Goal: Information Seeking & Learning: Learn about a topic

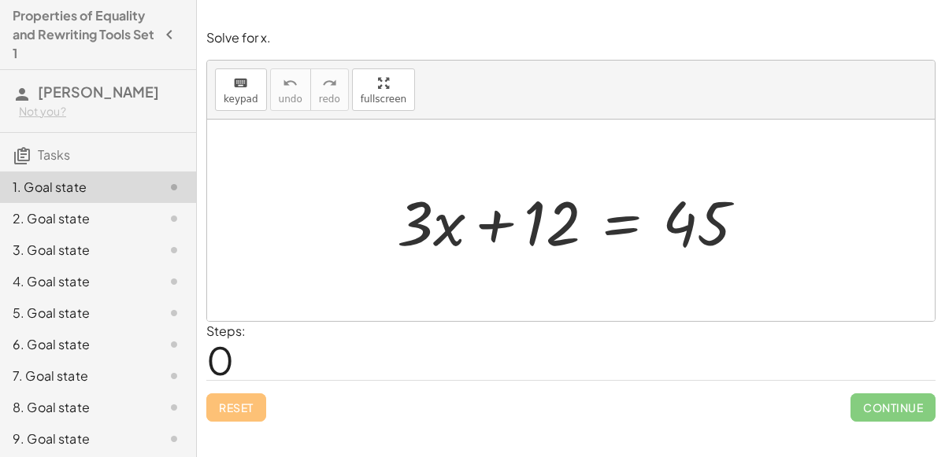
click at [441, 219] on div at bounding box center [577, 220] width 377 height 81
click at [496, 224] on div at bounding box center [577, 220] width 377 height 81
click at [414, 220] on div at bounding box center [577, 220] width 377 height 81
click at [443, 234] on div at bounding box center [577, 220] width 377 height 81
click at [502, 217] on div at bounding box center [577, 220] width 377 height 81
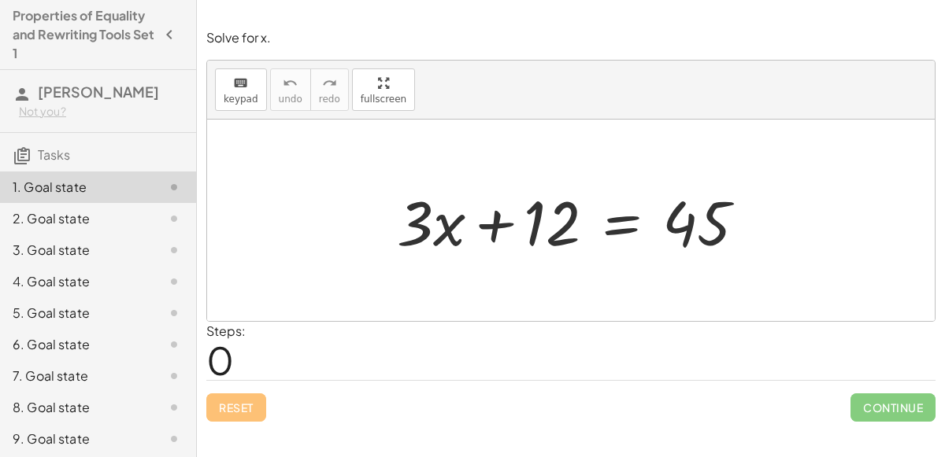
click at [630, 220] on div at bounding box center [577, 220] width 377 height 81
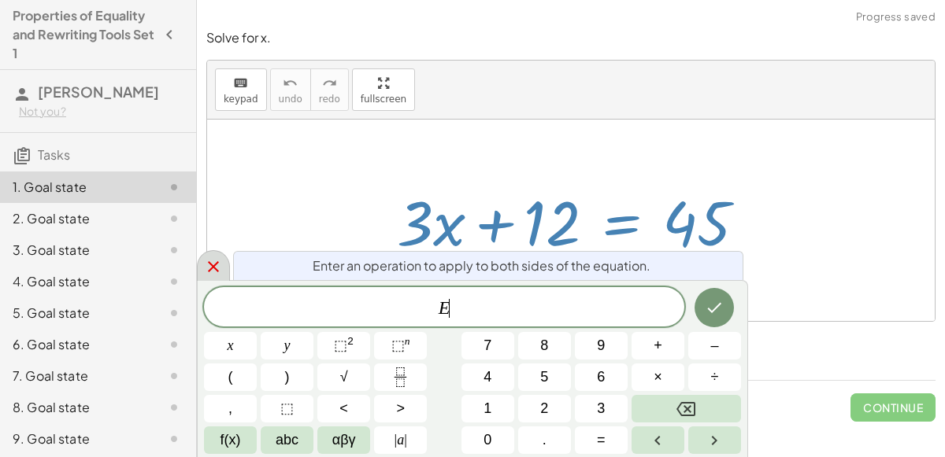
click at [200, 272] on div at bounding box center [213, 265] width 33 height 31
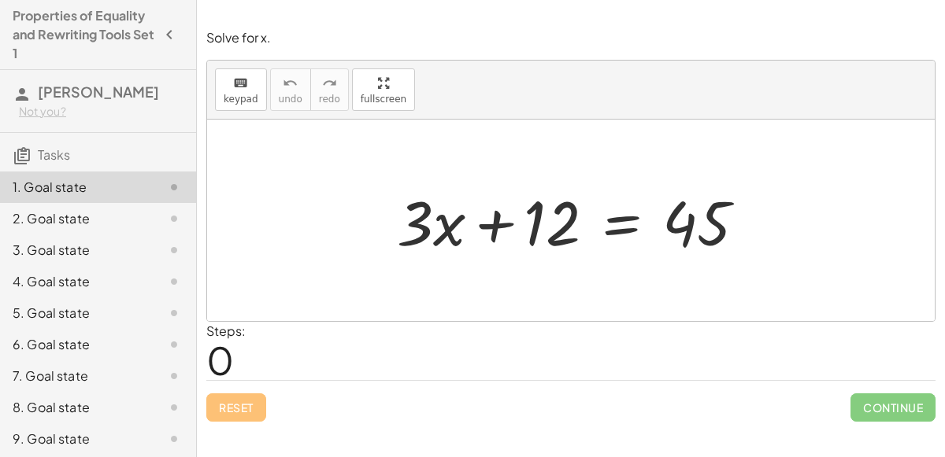
click at [449, 225] on div at bounding box center [577, 220] width 377 height 81
click at [492, 218] on div at bounding box center [577, 220] width 377 height 81
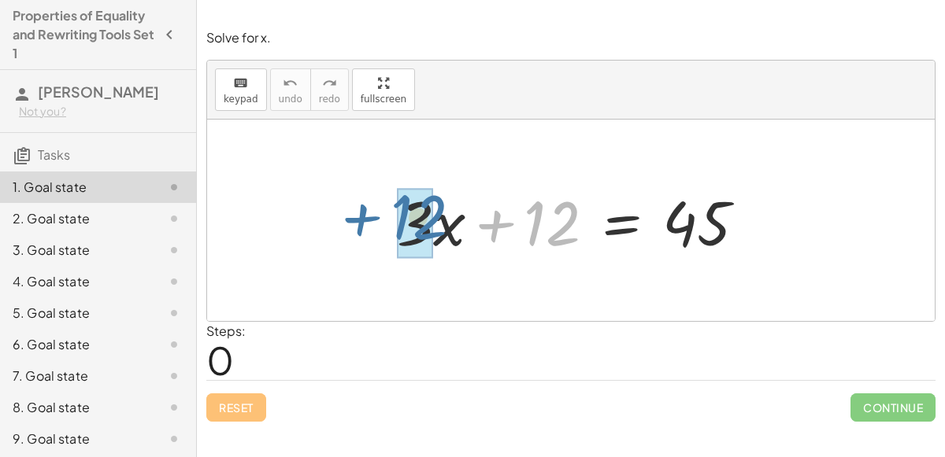
drag, startPoint x: 546, startPoint y: 217, endPoint x: 412, endPoint y: 213, distance: 133.9
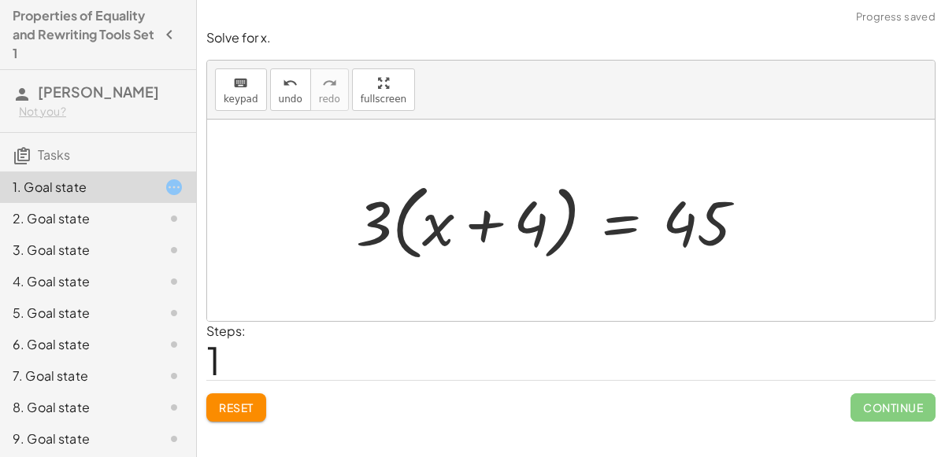
click at [483, 224] on div at bounding box center [557, 221] width 418 height 91
drag, startPoint x: 381, startPoint y: 223, endPoint x: 457, endPoint y: 221, distance: 75.6
click at [457, 221] on div at bounding box center [557, 221] width 418 height 91
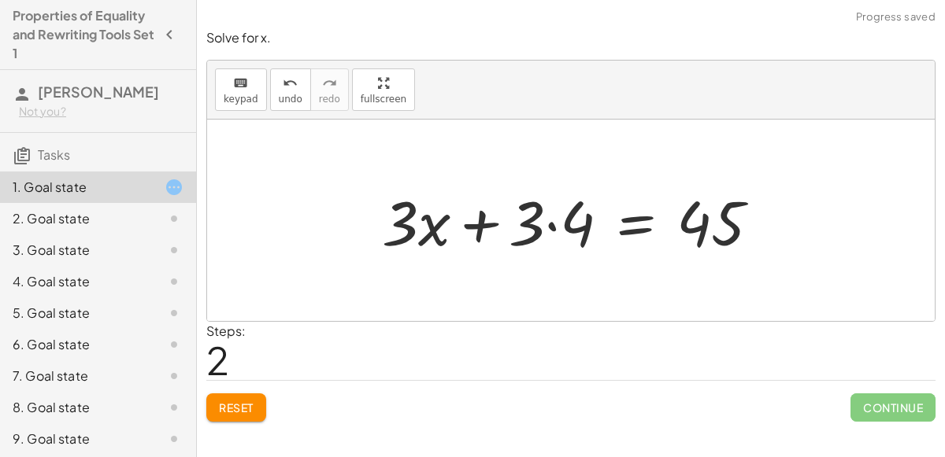
click at [481, 222] on div at bounding box center [577, 220] width 406 height 81
click at [624, 229] on div at bounding box center [577, 220] width 406 height 81
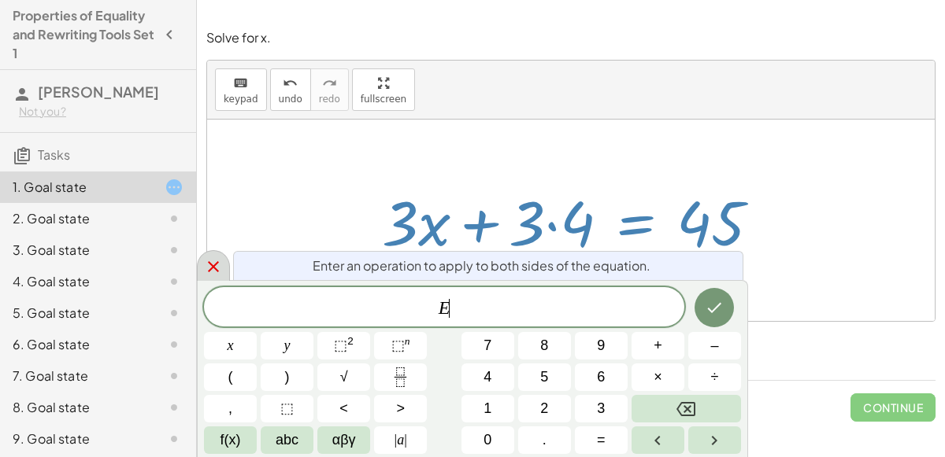
click at [200, 279] on div at bounding box center [213, 265] width 33 height 31
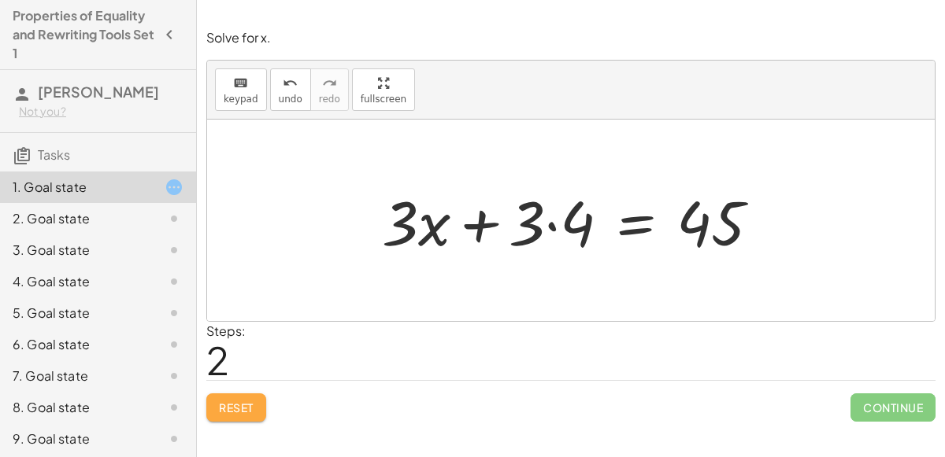
click at [258, 399] on button "Reset" at bounding box center [236, 408] width 60 height 28
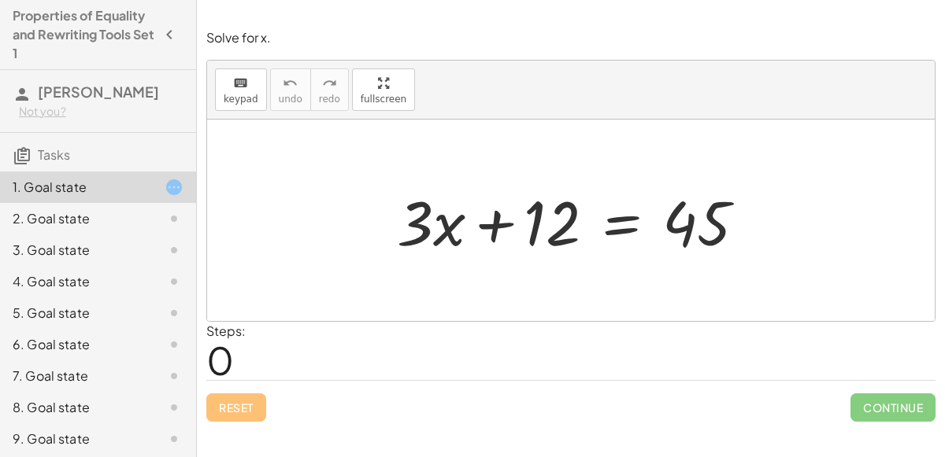
click at [538, 222] on div at bounding box center [577, 220] width 377 height 81
click at [613, 220] on div at bounding box center [577, 220] width 377 height 81
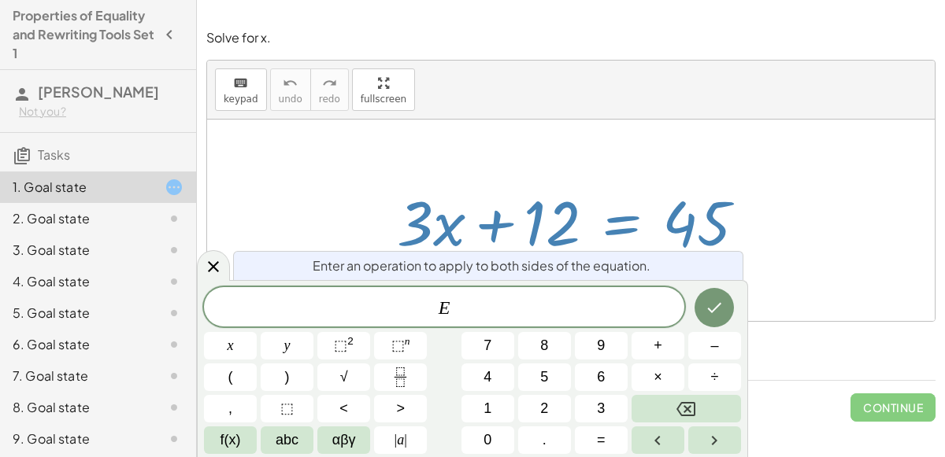
click at [690, 392] on div "E ​ x y ⬚ 2 ⬚ n 7 8 9 + – ( ) √ 4 5 6 × ÷ , ⬚ < > 1 2 3 f(x) abc αβγ | a | 0 . =" at bounding box center [472, 370] width 537 height 167
click at [689, 398] on button "Backspace" at bounding box center [686, 409] width 109 height 28
click at [218, 266] on icon at bounding box center [213, 266] width 19 height 19
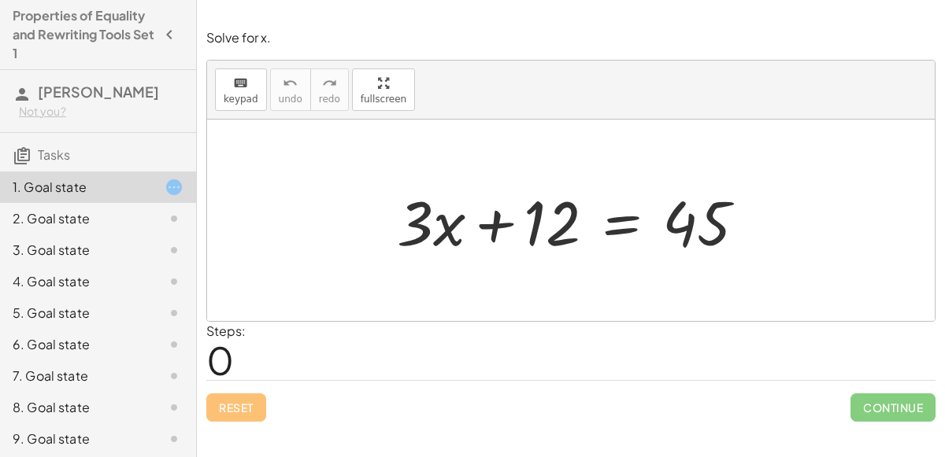
click at [624, 224] on div at bounding box center [577, 220] width 377 height 81
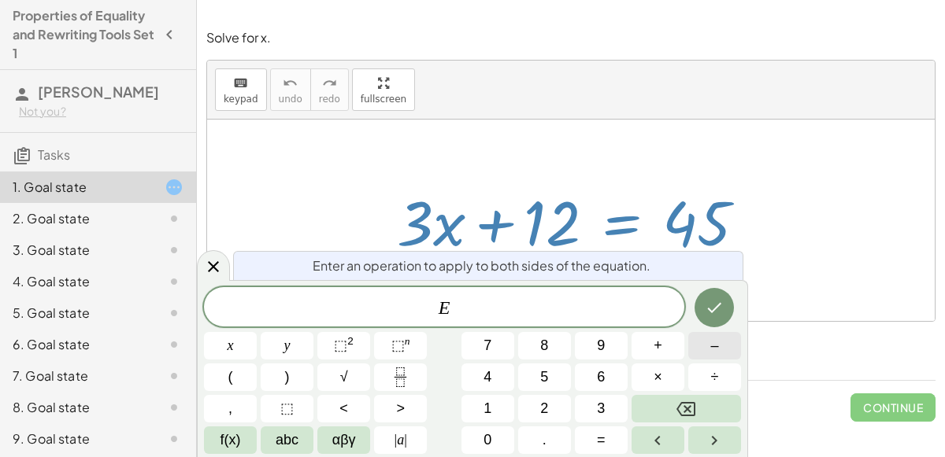
click at [704, 345] on button "–" at bounding box center [714, 346] width 53 height 28
click at [530, 398] on button "2" at bounding box center [544, 409] width 53 height 28
click at [700, 400] on button "Backspace" at bounding box center [686, 409] width 109 height 28
click at [483, 415] on span "1" at bounding box center [487, 408] width 8 height 21
click at [542, 396] on button "2" at bounding box center [544, 409] width 53 height 28
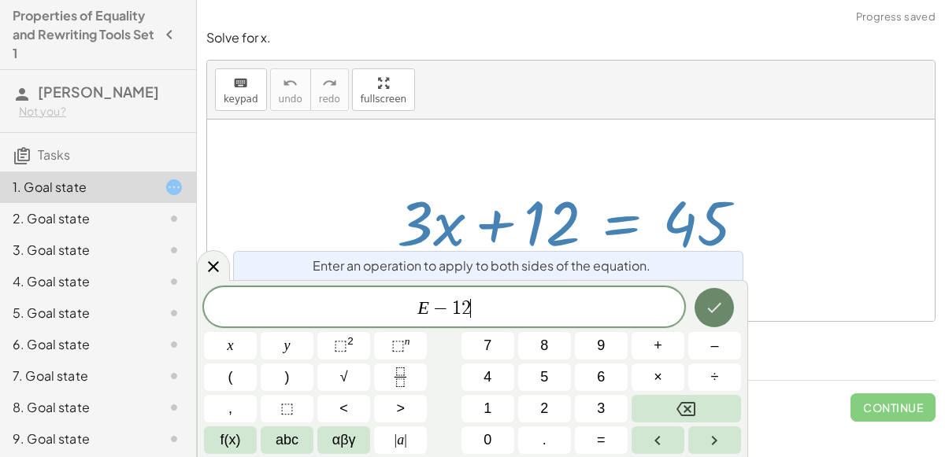
click at [710, 308] on icon "Done" at bounding box center [714, 307] width 19 height 19
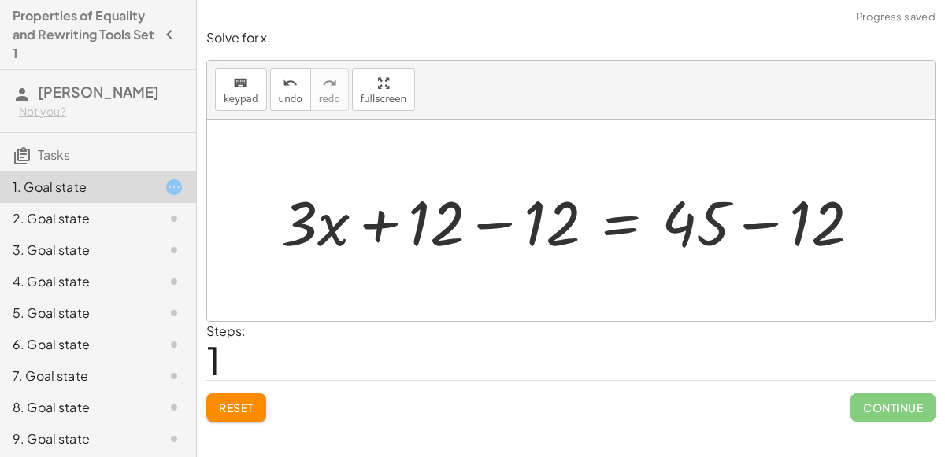
click at [751, 220] on div at bounding box center [577, 220] width 608 height 81
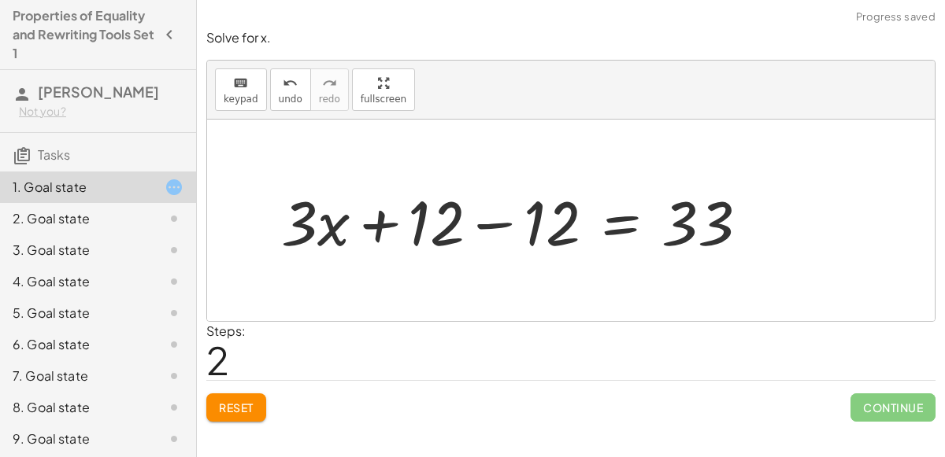
click at [487, 222] on div at bounding box center [521, 220] width 496 height 81
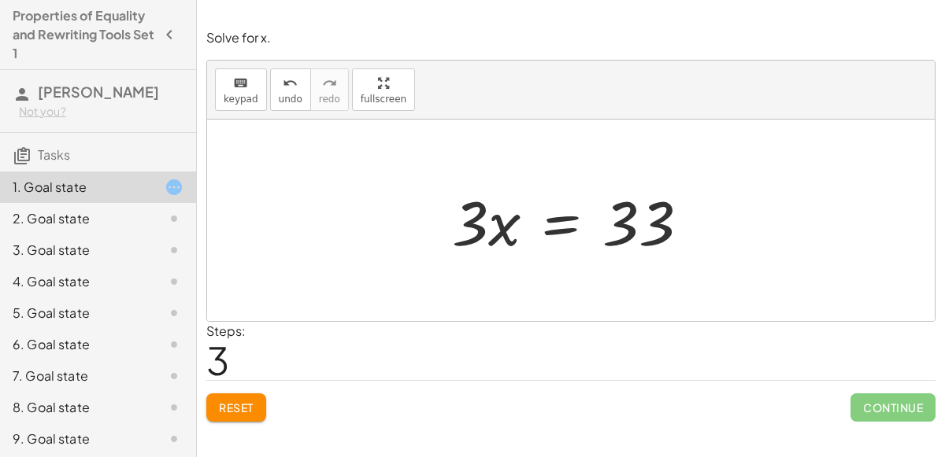
click at [467, 220] on div at bounding box center [576, 220] width 265 height 81
click at [659, 223] on div at bounding box center [576, 220] width 265 height 81
click at [562, 226] on div at bounding box center [576, 220] width 265 height 81
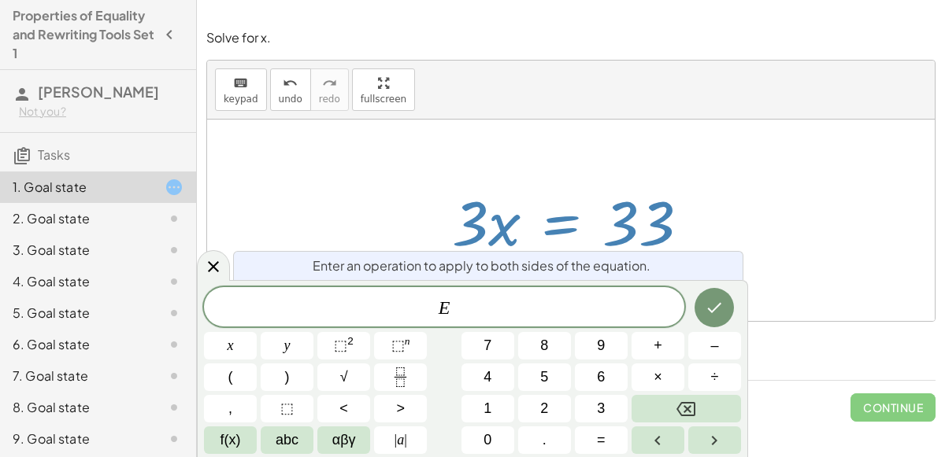
click at [435, 154] on div at bounding box center [571, 221] width 728 height 202
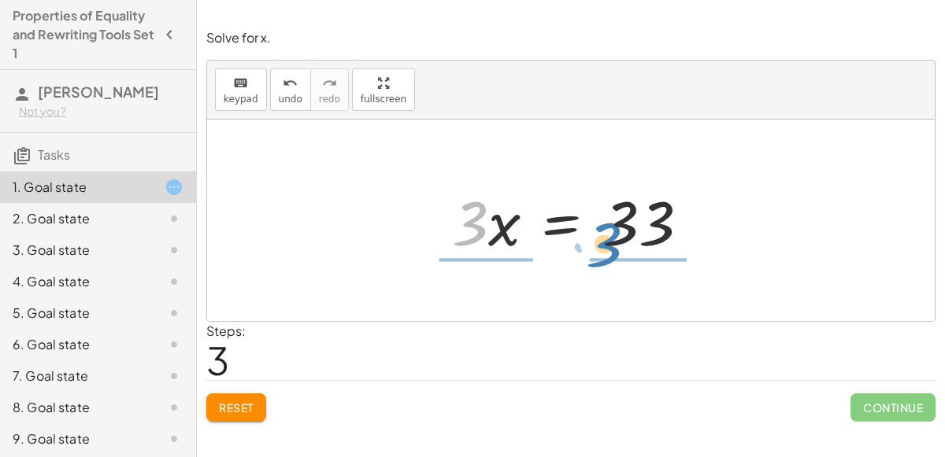
drag, startPoint x: 474, startPoint y: 211, endPoint x: 609, endPoint y: 228, distance: 136.4
click at [609, 228] on div at bounding box center [576, 220] width 265 height 81
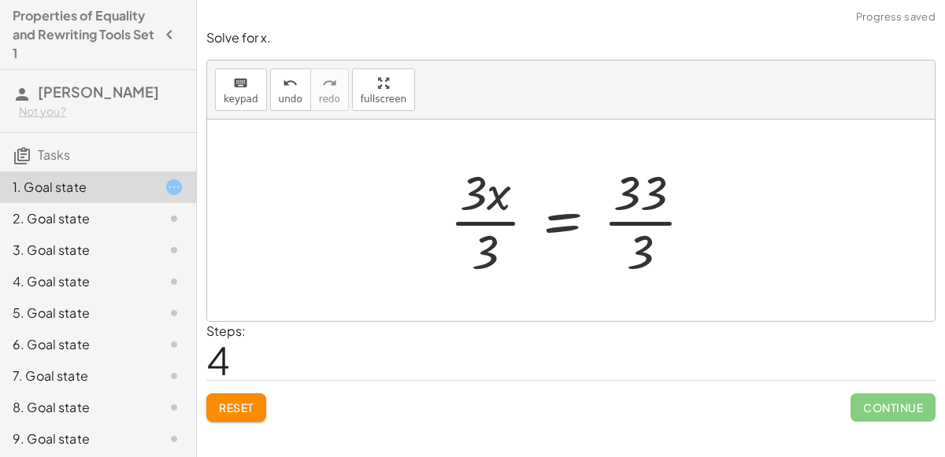
click at [564, 224] on div at bounding box center [577, 220] width 271 height 121
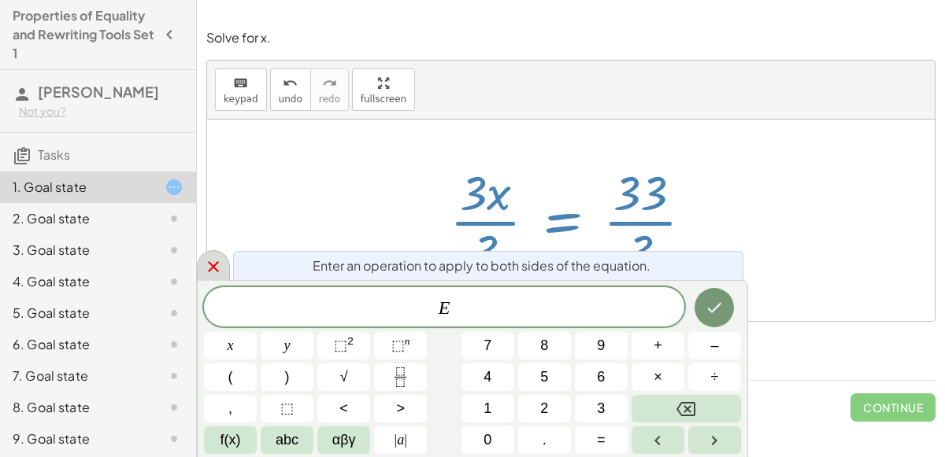
click at [216, 270] on icon at bounding box center [213, 266] width 11 height 11
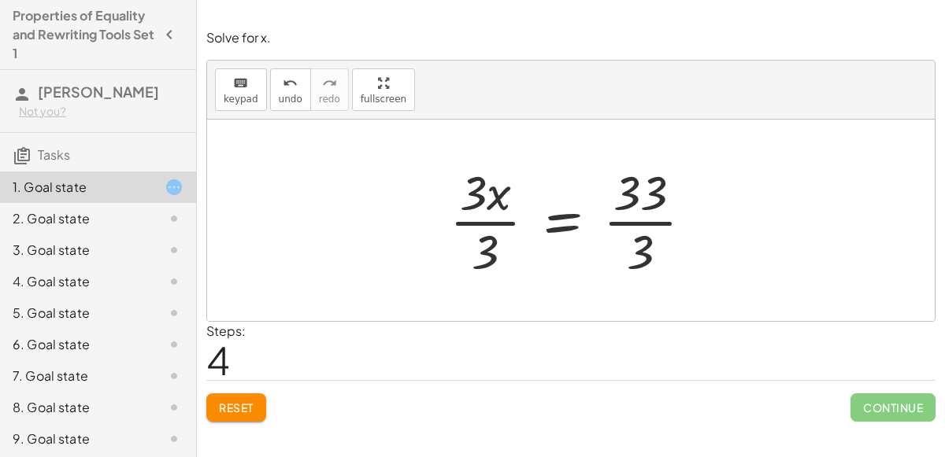
click at [489, 218] on div at bounding box center [577, 220] width 271 height 121
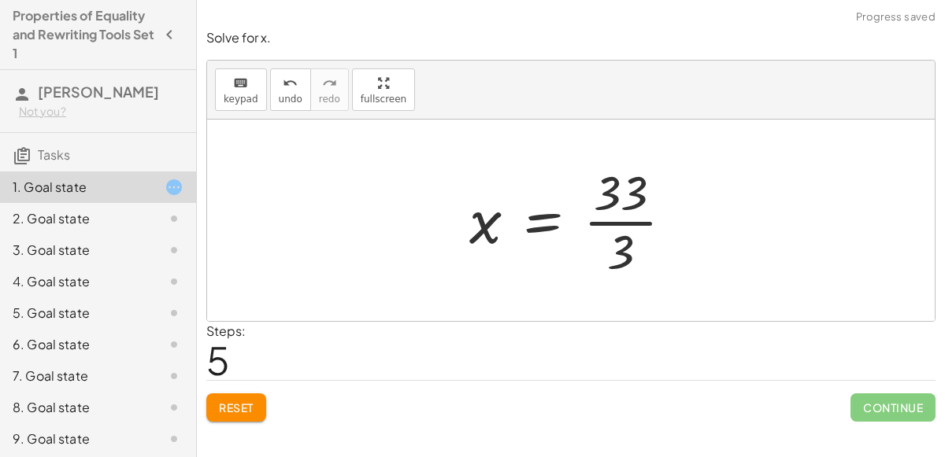
click at [629, 214] on div at bounding box center [576, 220] width 231 height 121
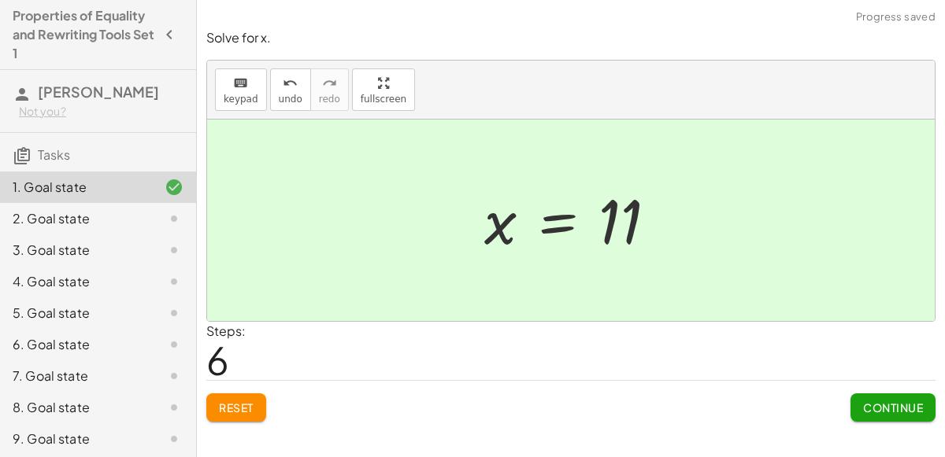
click at [914, 408] on span "Continue" at bounding box center [893, 408] width 60 height 14
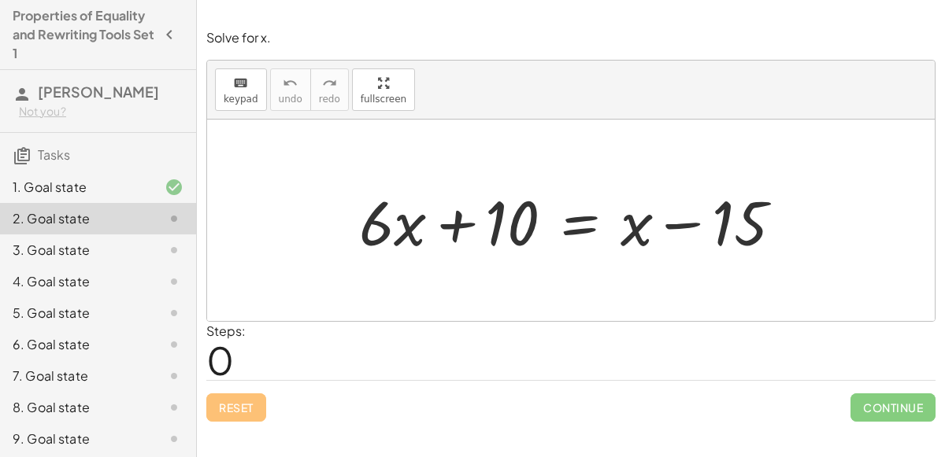
click at [573, 229] on div at bounding box center [576, 220] width 451 height 81
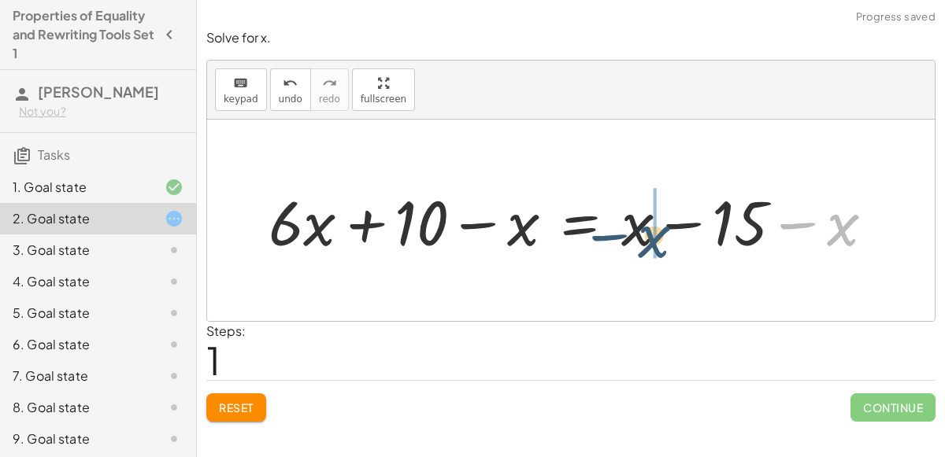
drag, startPoint x: 855, startPoint y: 233, endPoint x: 649, endPoint y: 243, distance: 206.6
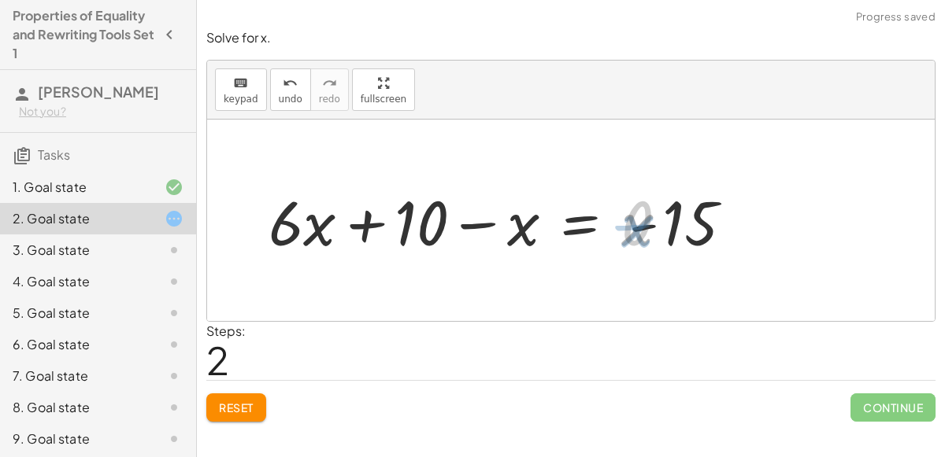
click at [491, 225] on div at bounding box center [501, 220] width 480 height 81
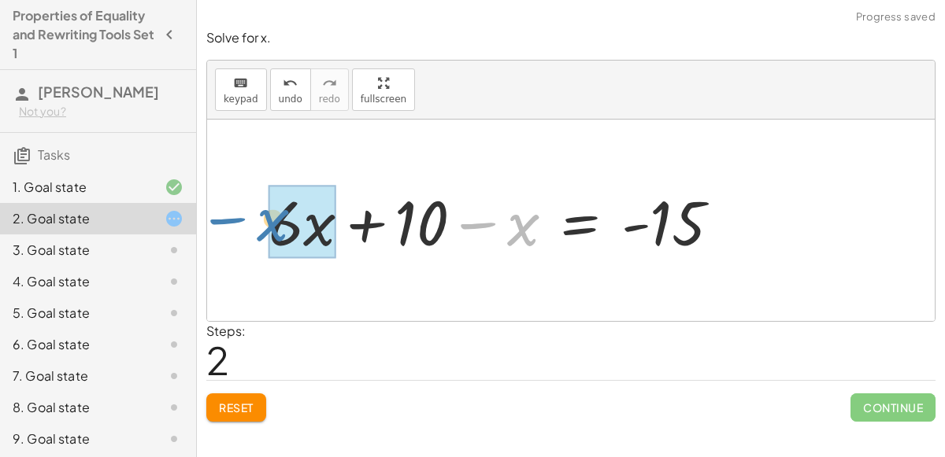
drag, startPoint x: 520, startPoint y: 223, endPoint x: 270, endPoint y: 218, distance: 249.7
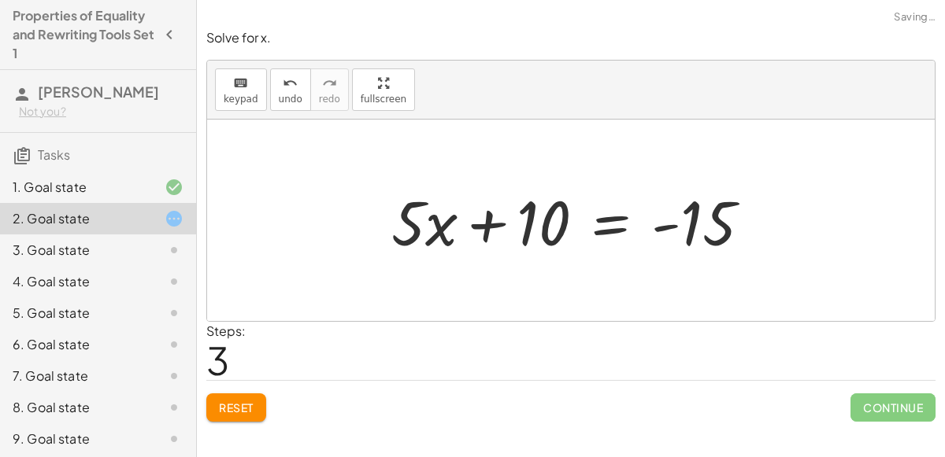
click at [609, 216] on div at bounding box center [577, 220] width 388 height 81
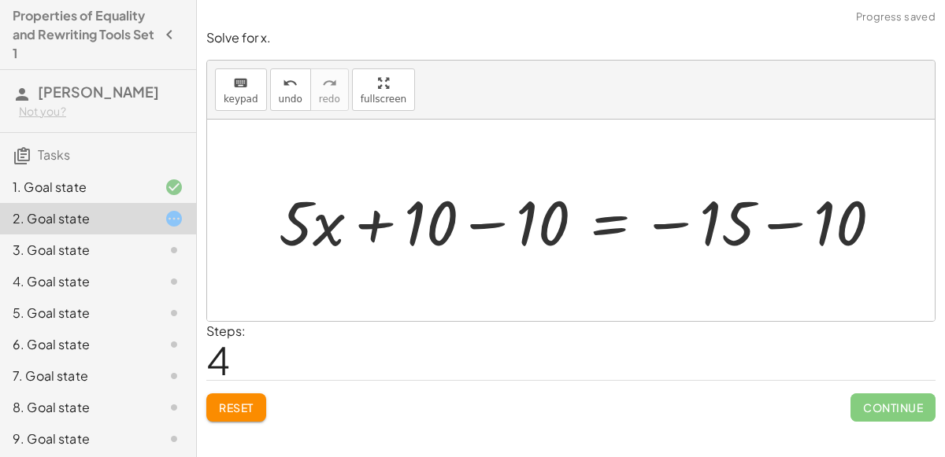
click at [507, 223] on div at bounding box center [587, 220] width 632 height 81
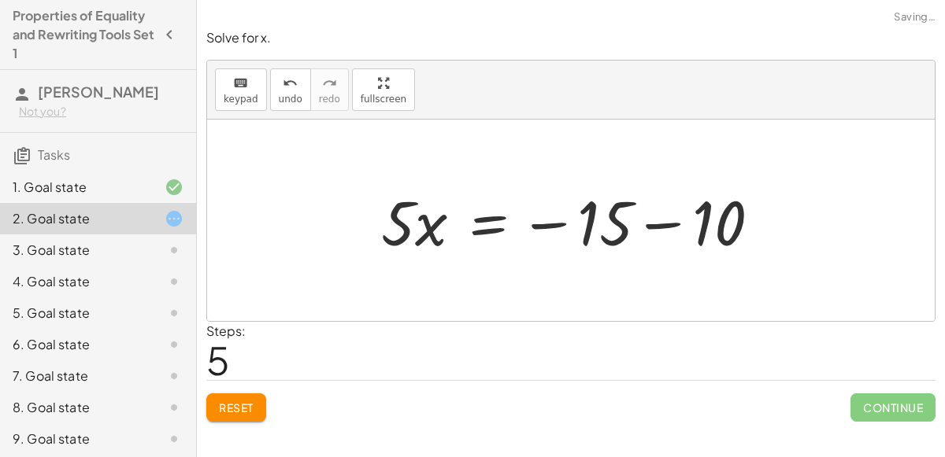
click at [644, 222] on div at bounding box center [576, 220] width 407 height 81
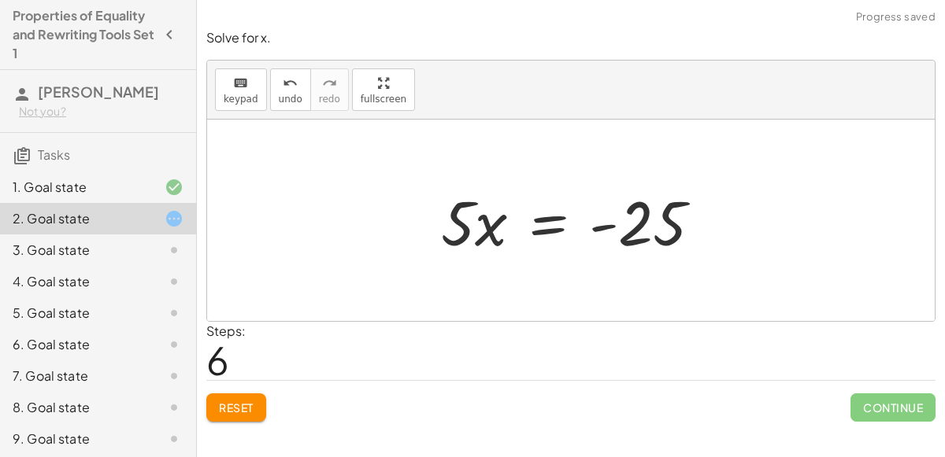
click at [569, 229] on div at bounding box center [577, 220] width 289 height 81
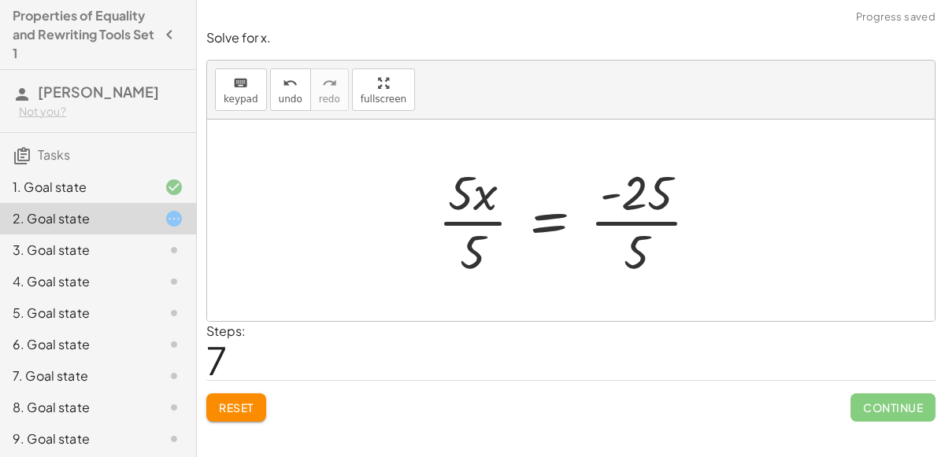
click at [461, 231] on div at bounding box center [574, 220] width 289 height 121
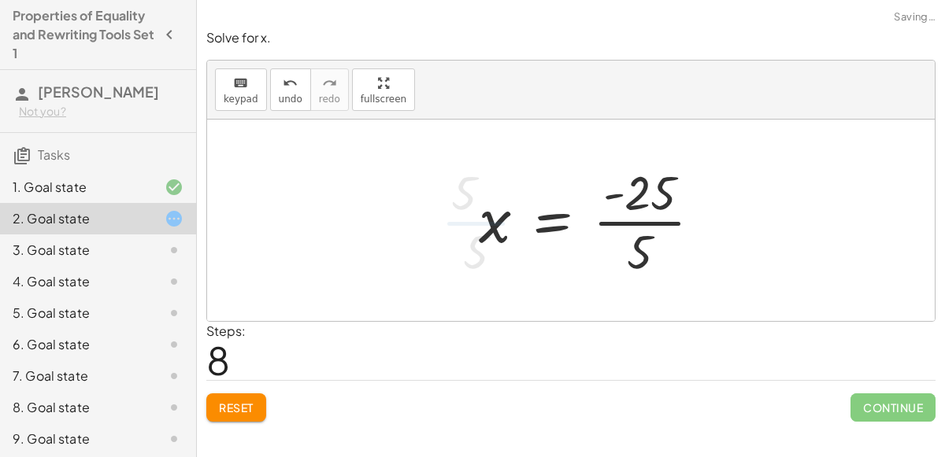
click at [609, 215] on div at bounding box center [596, 220] width 251 height 121
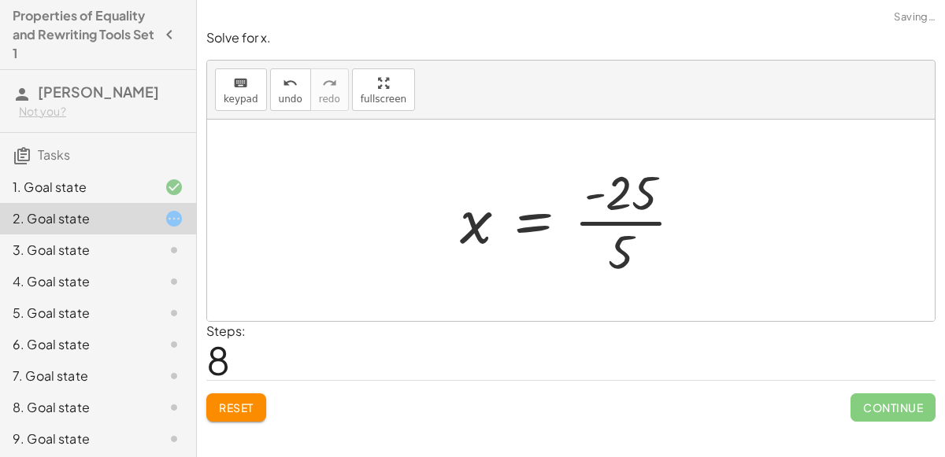
click at [609, 215] on div at bounding box center [577, 220] width 251 height 121
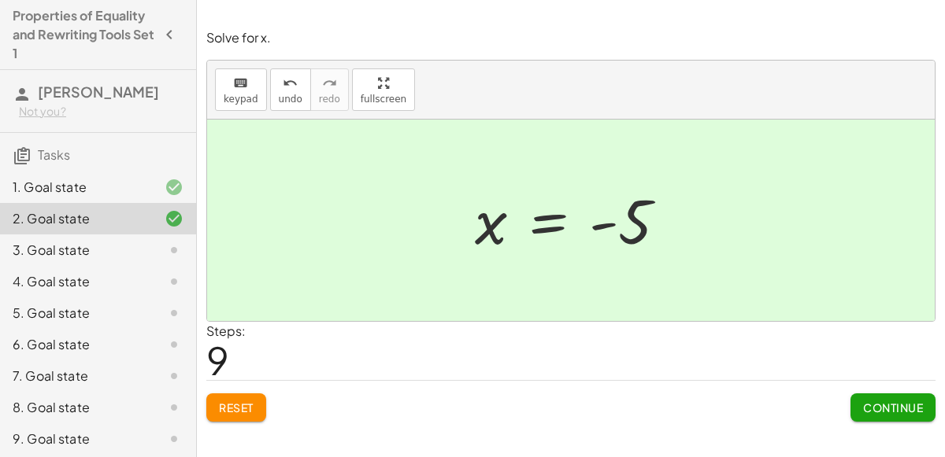
click at [922, 403] on span "Continue" at bounding box center [893, 408] width 60 height 14
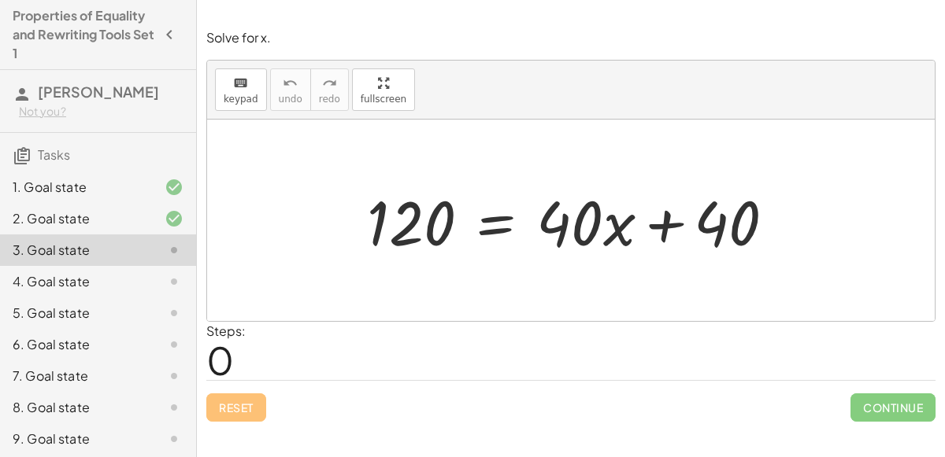
click at [117, 294] on div "4. Goal state" at bounding box center [98, 281] width 196 height 31
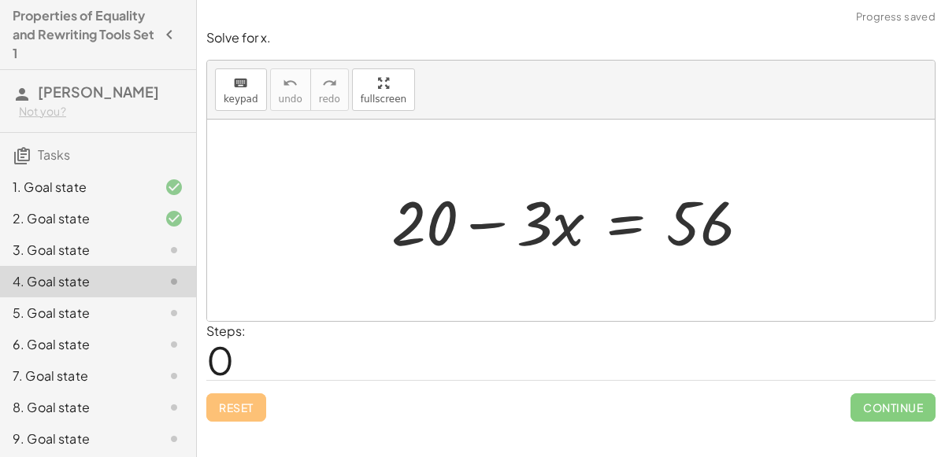
click at [117, 302] on div "5. Goal state" at bounding box center [98, 313] width 196 height 31
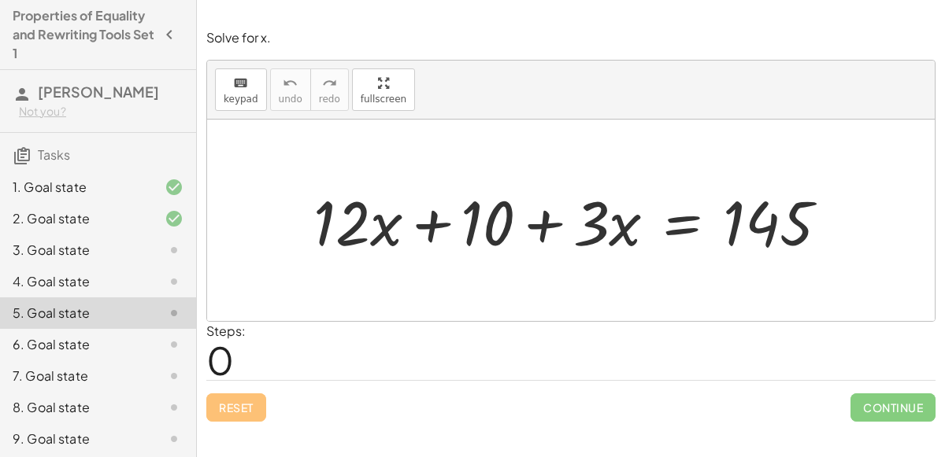
click at [680, 223] on div at bounding box center [577, 220] width 543 height 81
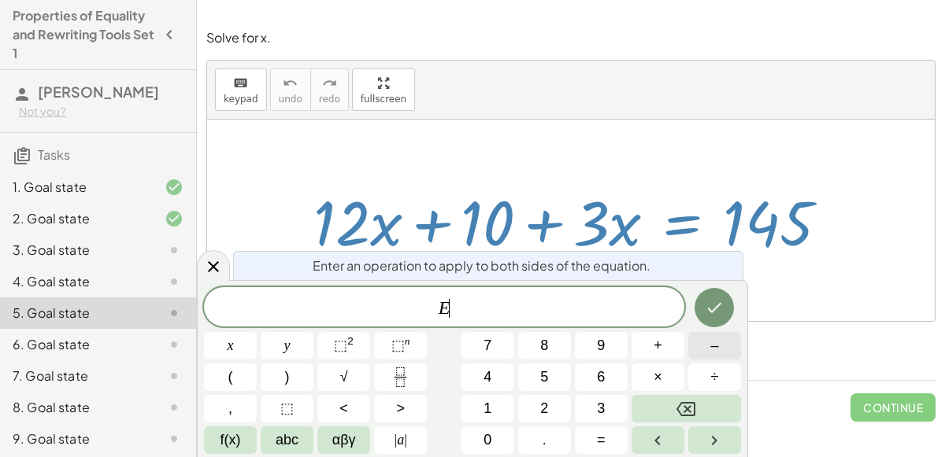
click at [691, 349] on button "–" at bounding box center [714, 346] width 53 height 28
click at [482, 403] on button "1" at bounding box center [487, 409] width 53 height 28
click at [486, 439] on span "0" at bounding box center [487, 440] width 8 height 21
click at [719, 307] on icon "Done" at bounding box center [714, 307] width 19 height 19
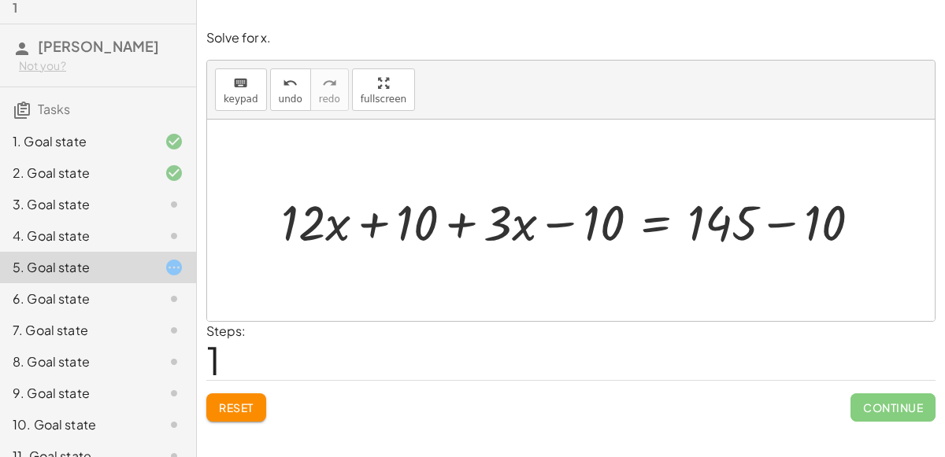
scroll to position [50, 0]
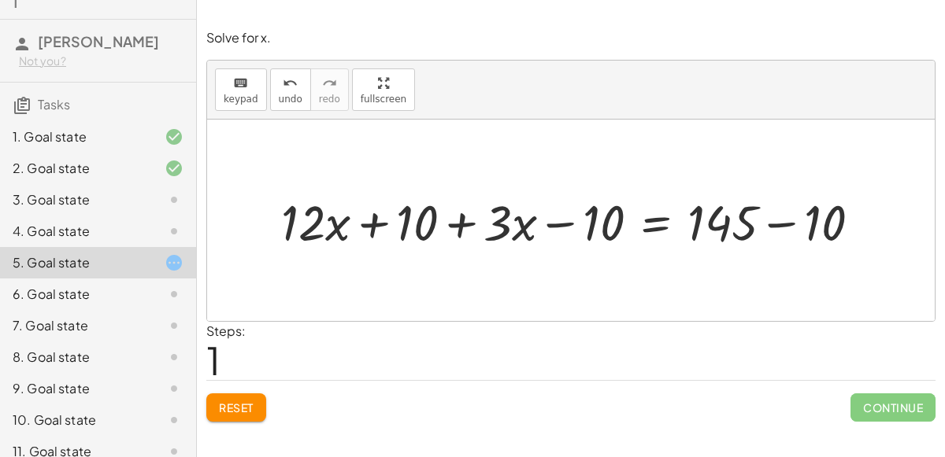
click at [235, 414] on button "Reset" at bounding box center [236, 408] width 60 height 28
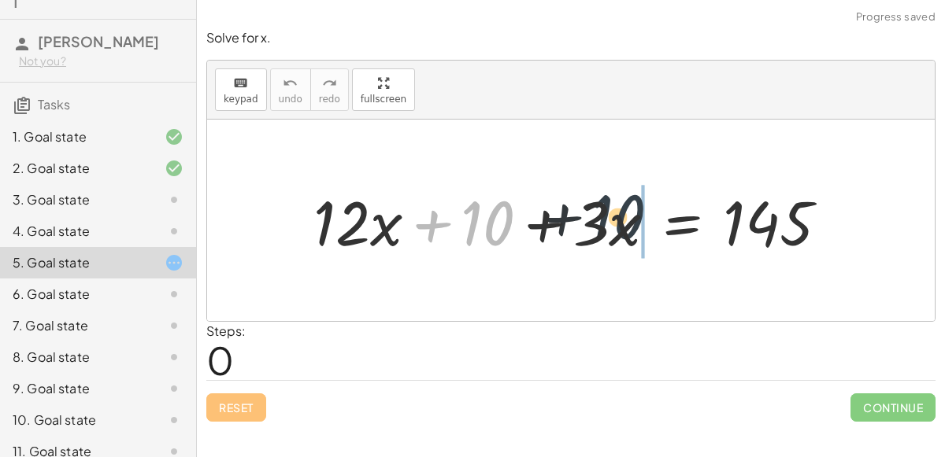
drag, startPoint x: 504, startPoint y: 227, endPoint x: 638, endPoint y: 220, distance: 134.0
click at [638, 220] on div at bounding box center [577, 220] width 543 height 81
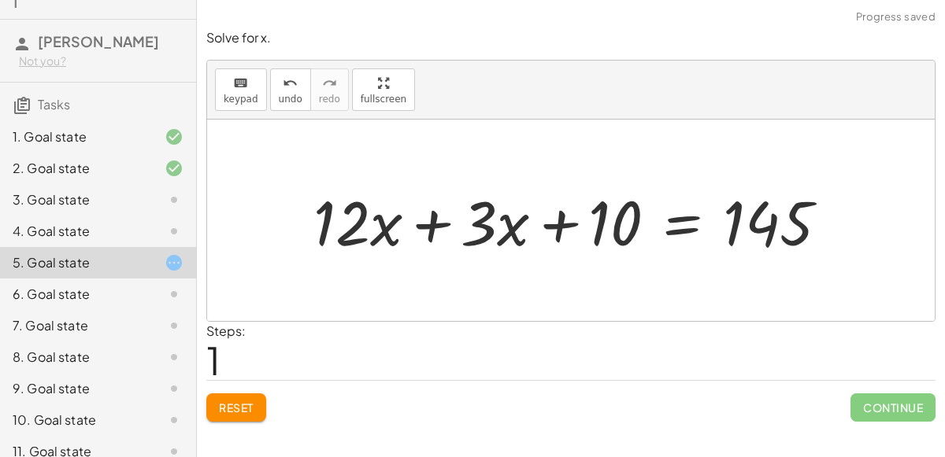
click at [680, 224] on div at bounding box center [577, 220] width 543 height 81
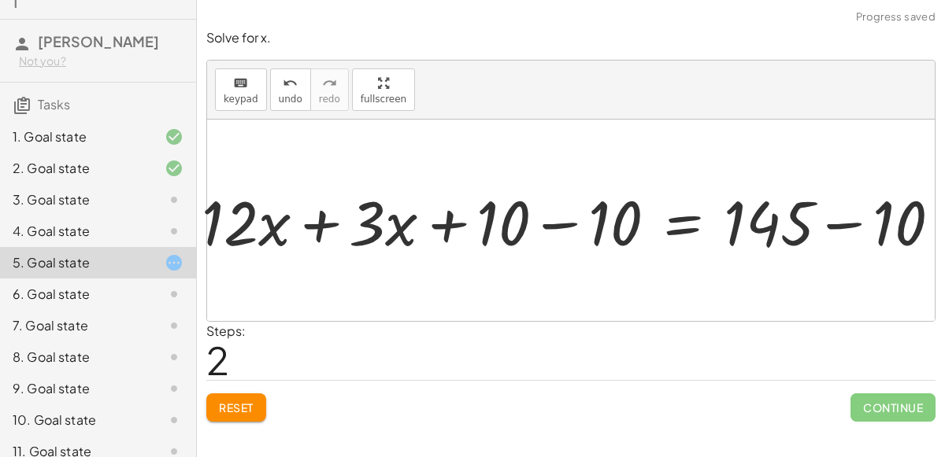
click at [564, 210] on div at bounding box center [604, 220] width 608 height 65
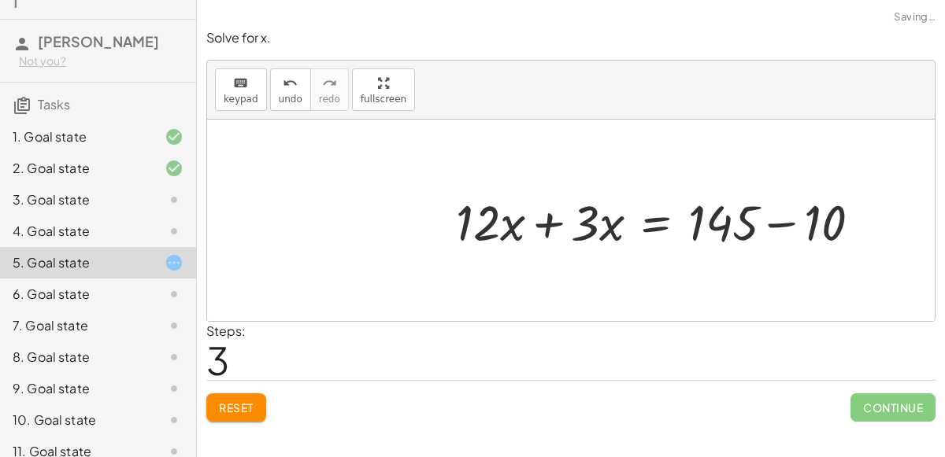
click at [746, 228] on div at bounding box center [664, 220] width 433 height 65
click at [769, 224] on div at bounding box center [664, 220] width 433 height 65
click at [548, 223] on div at bounding box center [607, 220] width 432 height 81
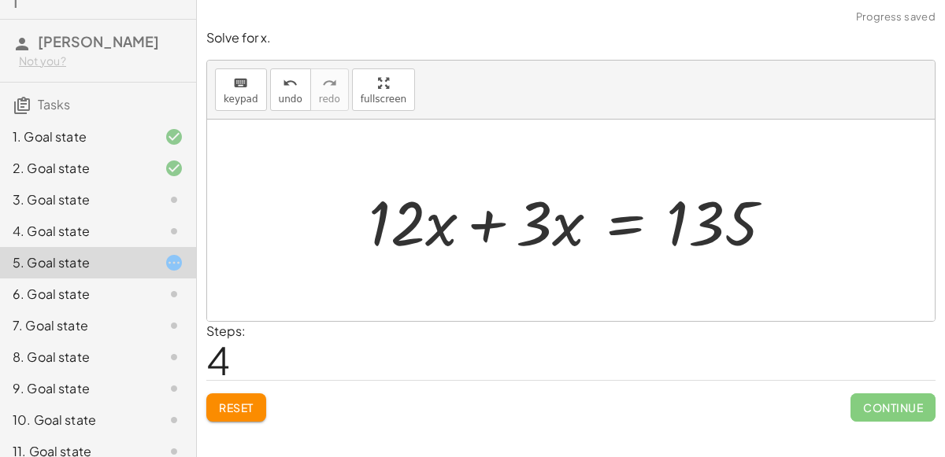
click at [479, 226] on div at bounding box center [577, 220] width 432 height 81
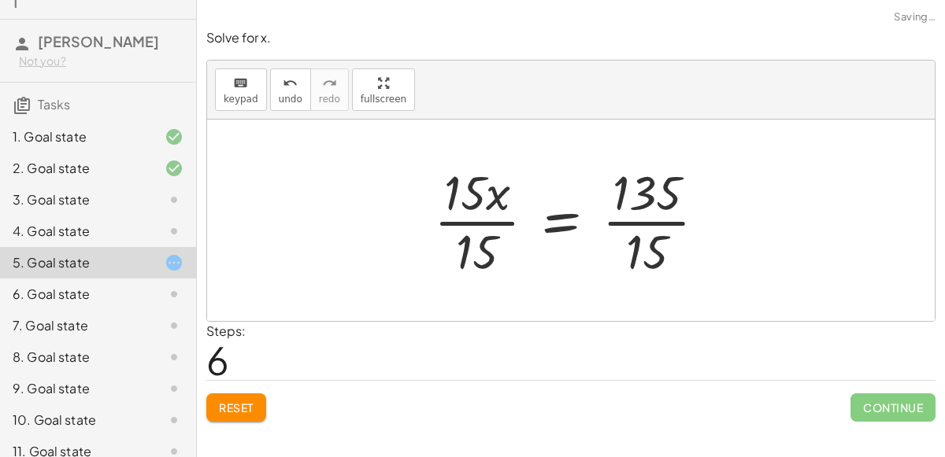
click at [510, 247] on div at bounding box center [576, 220] width 301 height 121
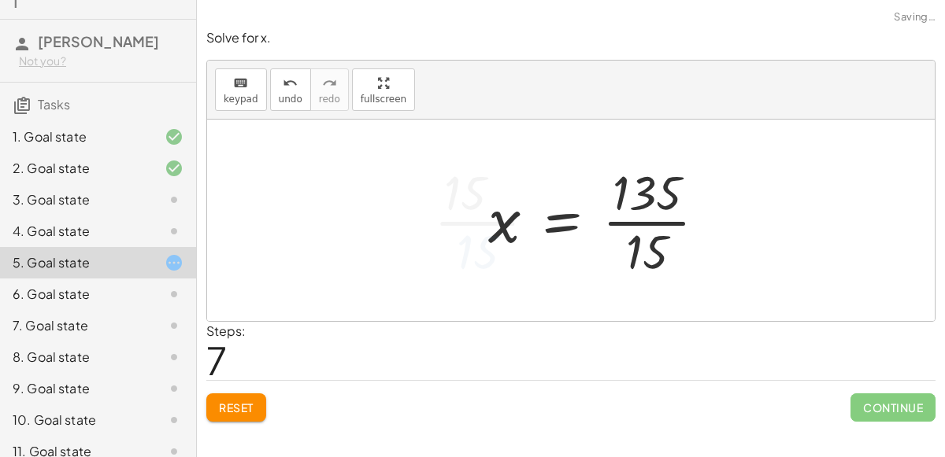
click at [659, 230] on div at bounding box center [603, 220] width 246 height 121
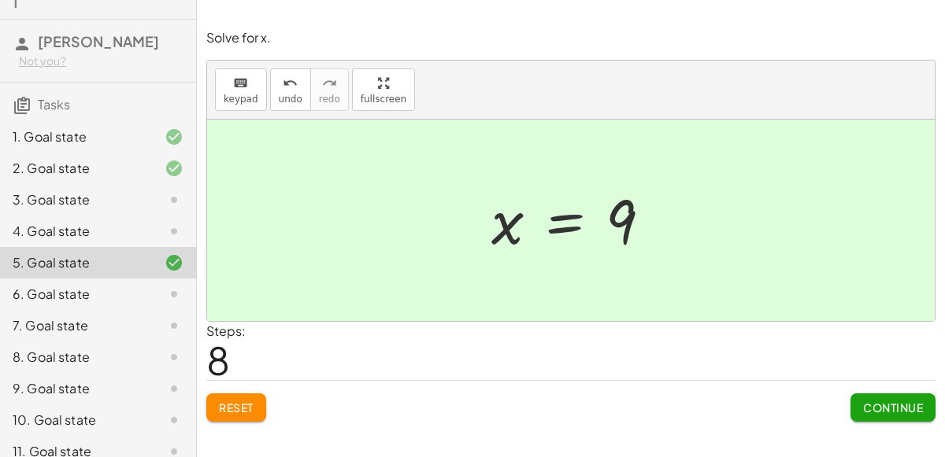
click at [863, 413] on span "Continue" at bounding box center [893, 408] width 60 height 14
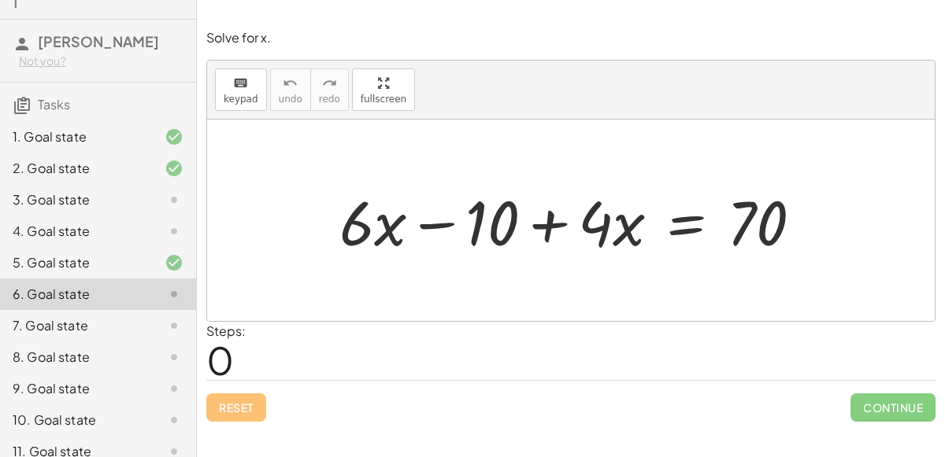
click at [630, 260] on div "+ · 6 · x − 10 + · 4 · x = 70" at bounding box center [571, 220] width 511 height 89
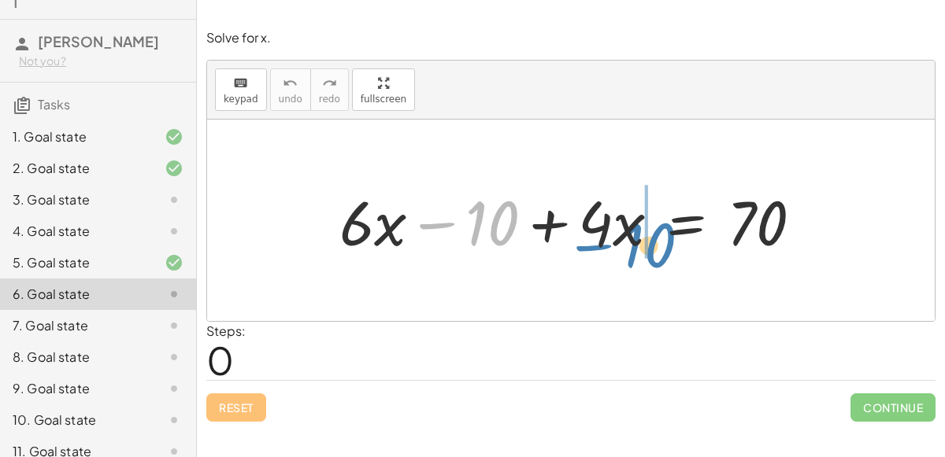
drag, startPoint x: 481, startPoint y: 198, endPoint x: 662, endPoint y: 184, distance: 181.6
click at [662, 184] on div at bounding box center [577, 220] width 491 height 81
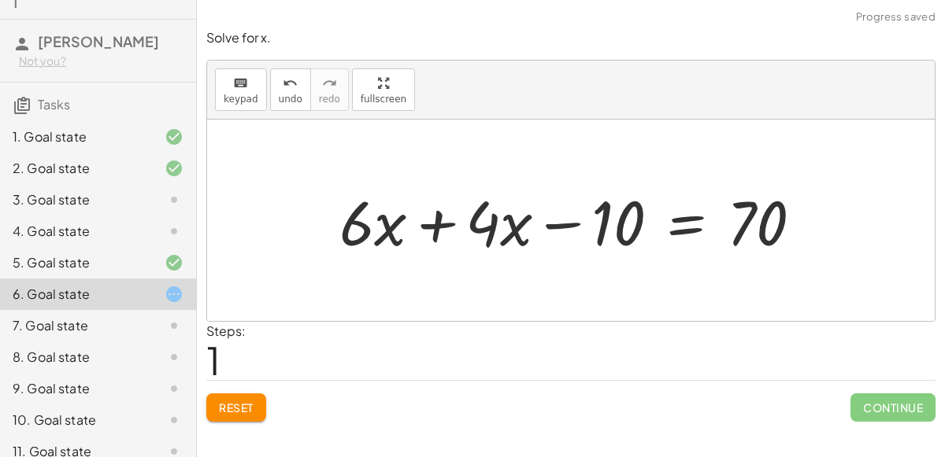
click at [576, 204] on div at bounding box center [577, 220] width 491 height 81
click at [574, 216] on div at bounding box center [577, 220] width 491 height 81
click at [664, 218] on div at bounding box center [577, 220] width 491 height 81
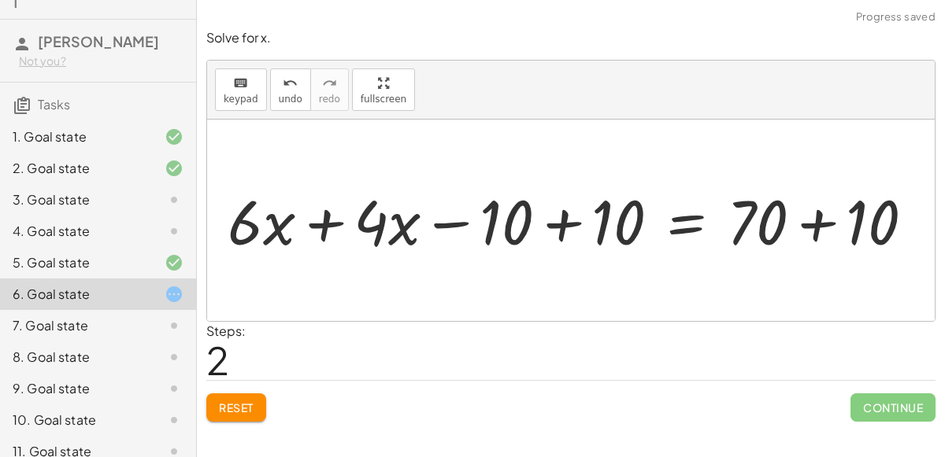
click at [622, 219] on div at bounding box center [597, 220] width 606 height 69
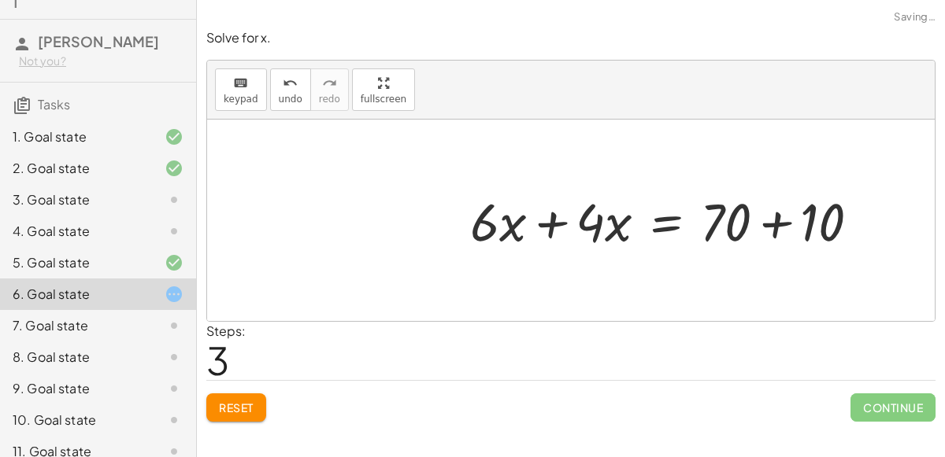
click at [748, 219] on div at bounding box center [671, 220] width 418 height 69
click at [760, 220] on div at bounding box center [671, 220] width 418 height 69
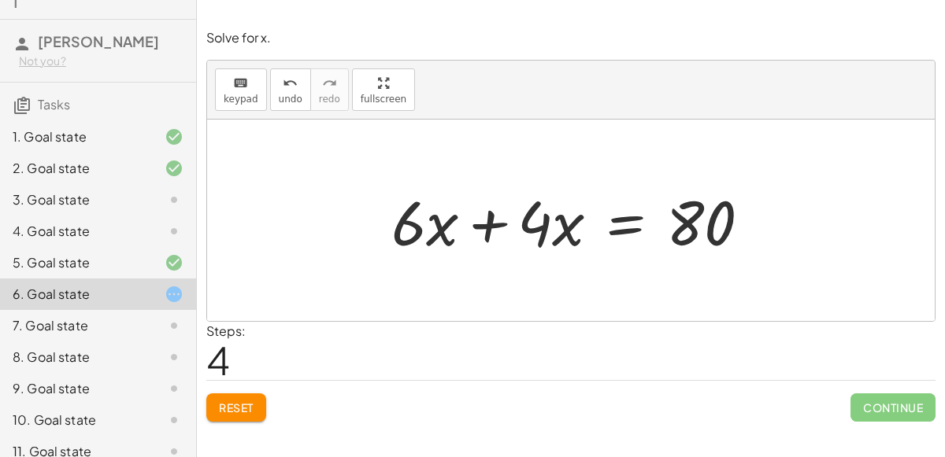
click at [487, 213] on div at bounding box center [576, 220] width 387 height 81
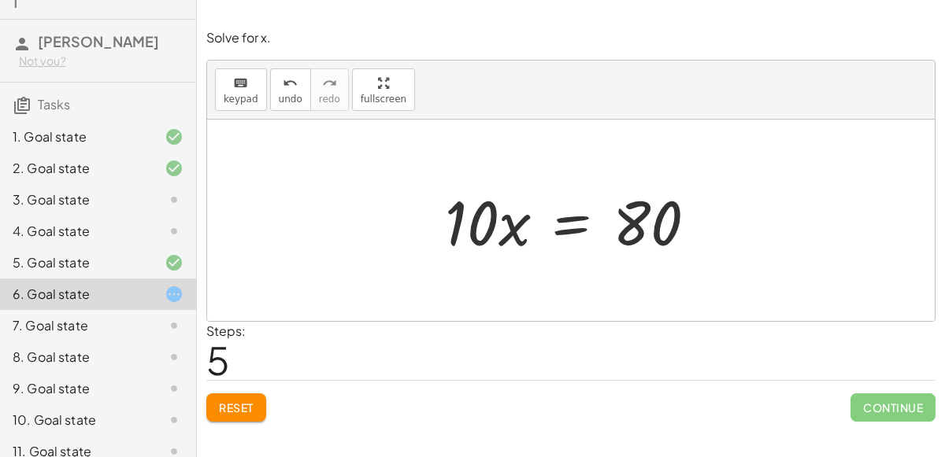
click at [556, 218] on div at bounding box center [577, 220] width 280 height 81
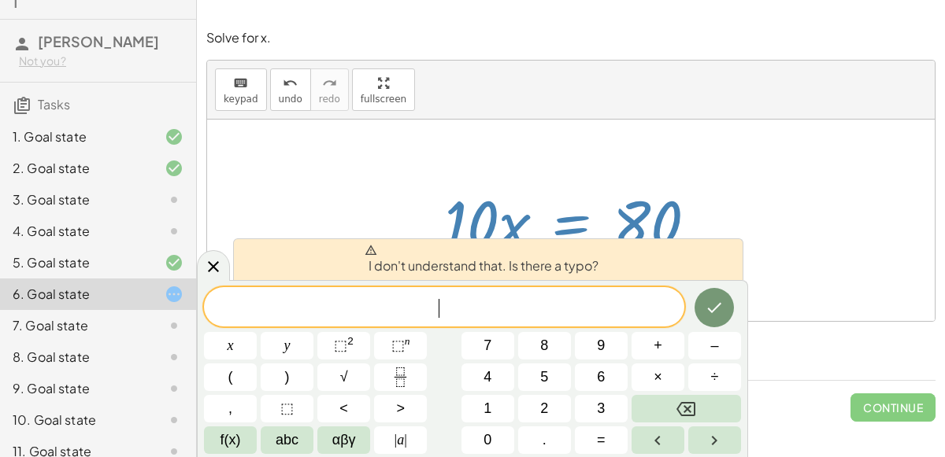
click at [522, 183] on div at bounding box center [577, 220] width 280 height 81
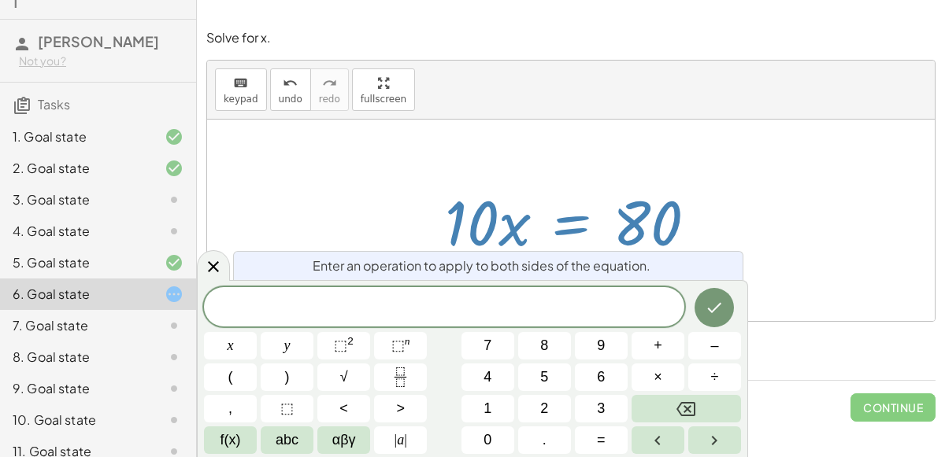
click at [555, 230] on div at bounding box center [577, 220] width 280 height 81
click at [723, 308] on icon "Done" at bounding box center [714, 307] width 19 height 19
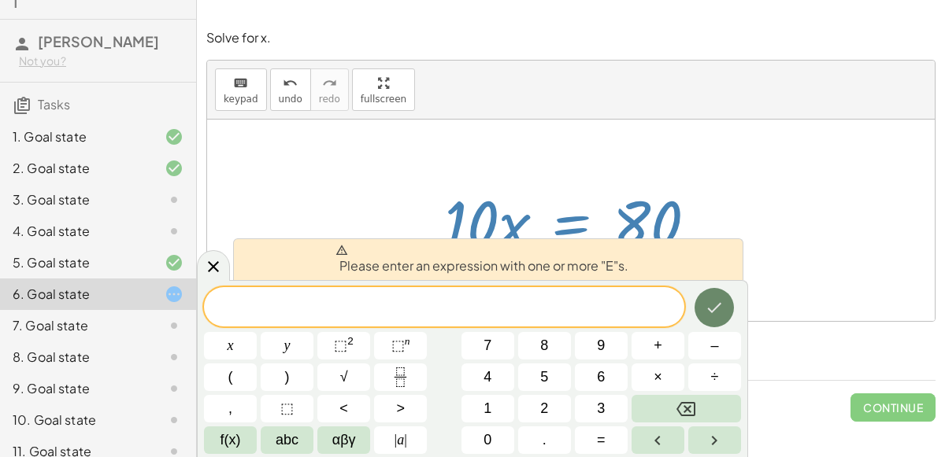
click at [709, 311] on icon "Done" at bounding box center [714, 307] width 19 height 19
click at [770, 273] on div at bounding box center [571, 221] width 728 height 202
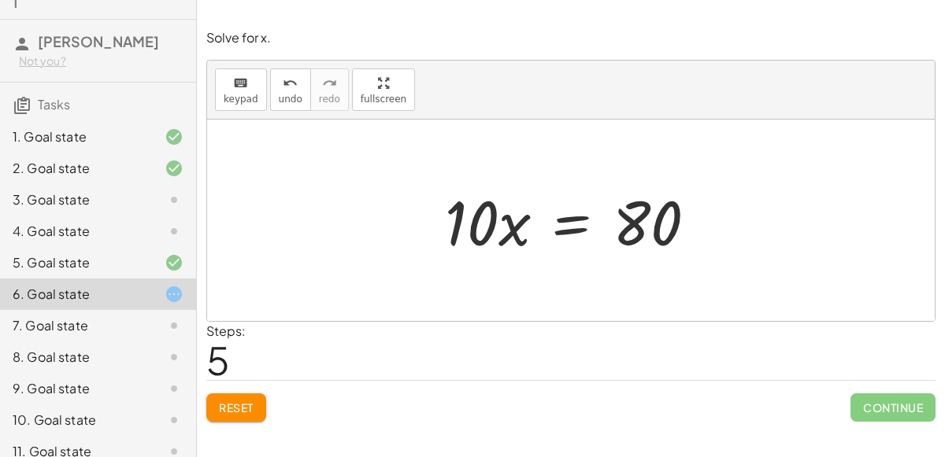
click at [550, 222] on div at bounding box center [577, 220] width 280 height 81
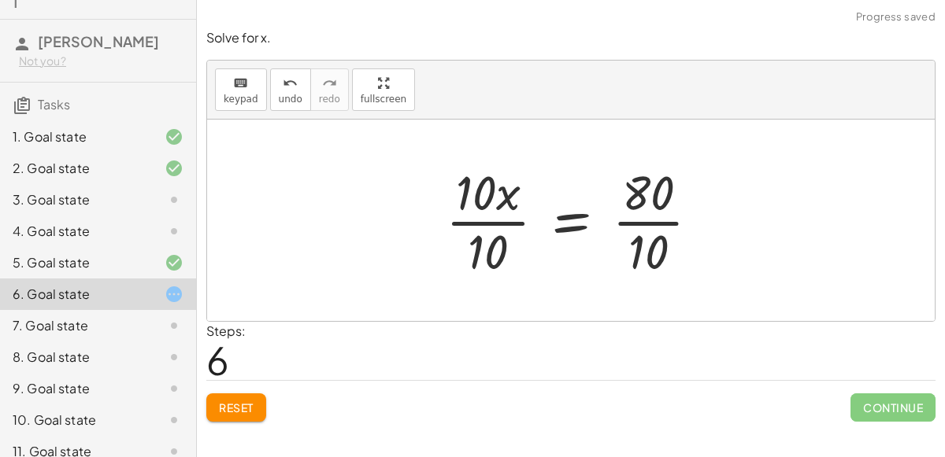
click at [493, 228] on div at bounding box center [579, 220] width 283 height 121
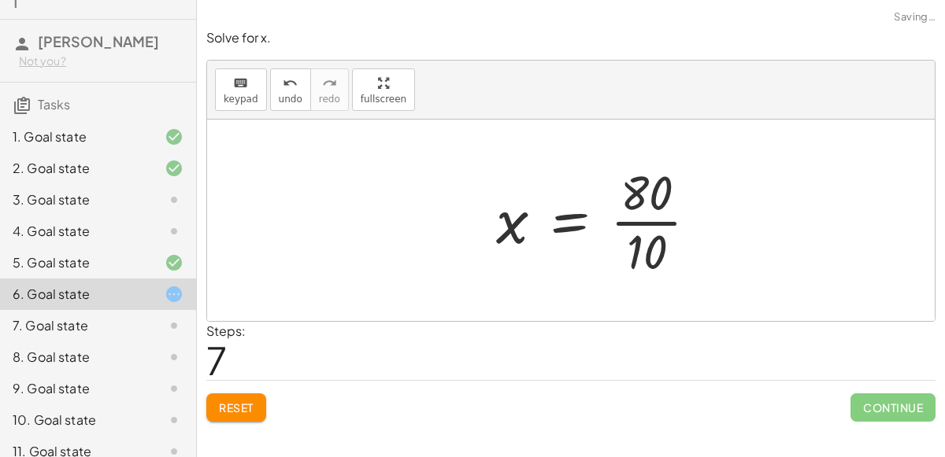
click at [643, 224] on div at bounding box center [603, 220] width 230 height 121
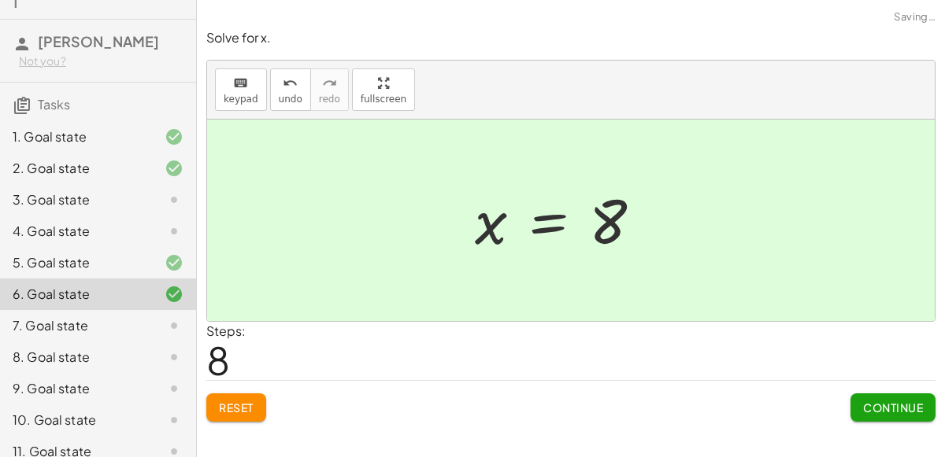
click at [864, 394] on button "Continue" at bounding box center [892, 408] width 85 height 28
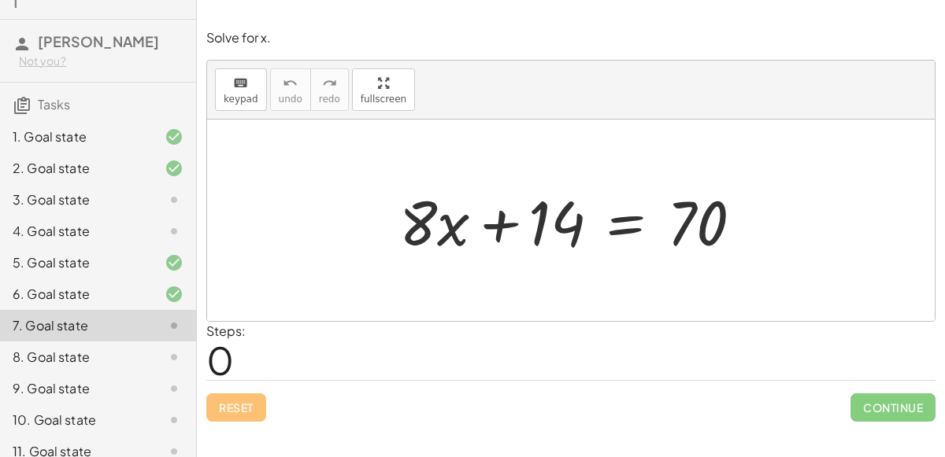
click at [632, 209] on div at bounding box center [576, 220] width 371 height 81
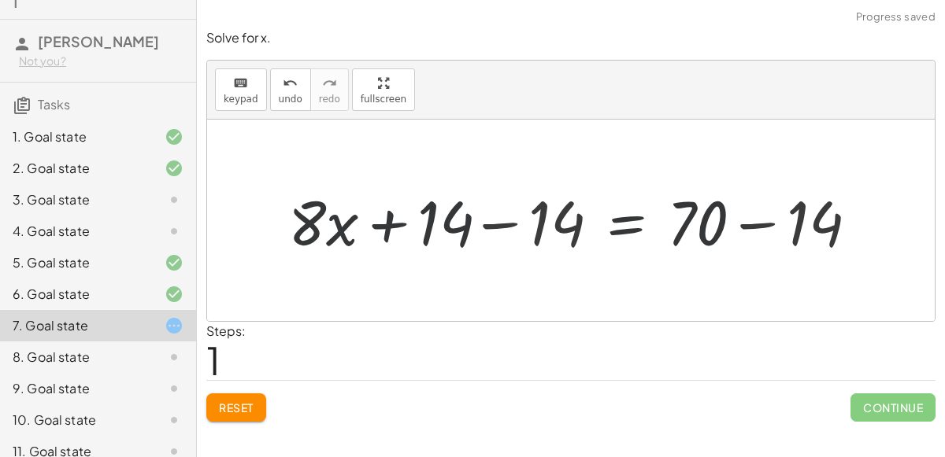
click at [506, 218] on div at bounding box center [577, 220] width 602 height 81
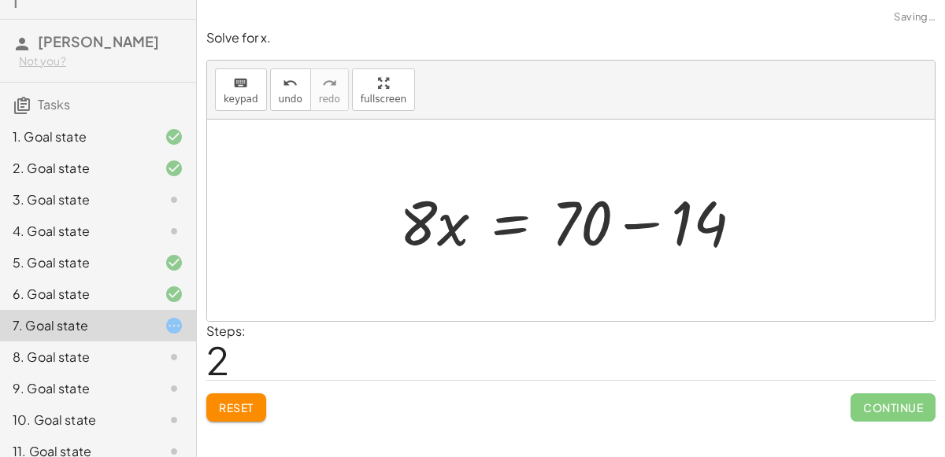
click at [635, 226] on div at bounding box center [576, 220] width 371 height 81
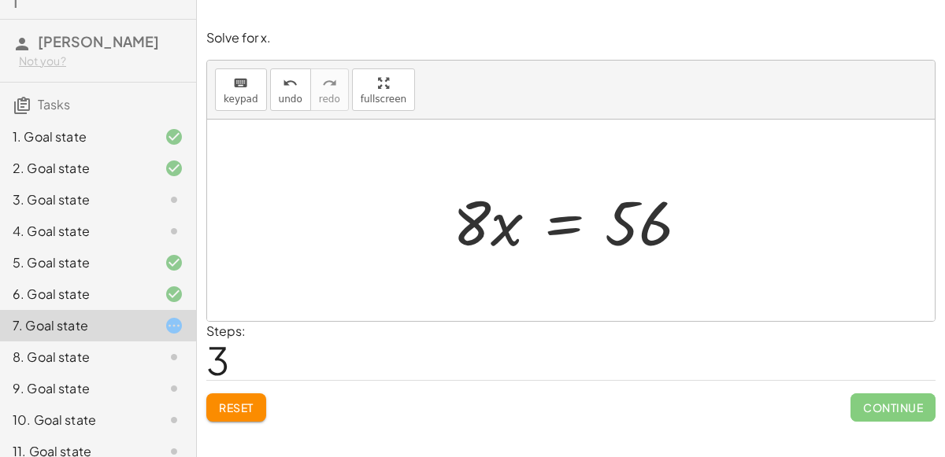
click at [568, 220] on div at bounding box center [577, 220] width 265 height 81
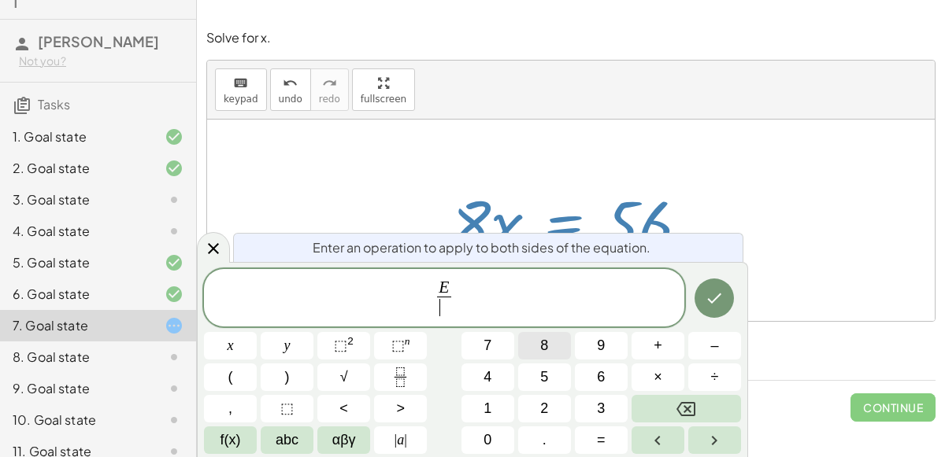
click at [556, 335] on button "8" at bounding box center [544, 346] width 53 height 28
click at [725, 296] on button "Done" at bounding box center [713, 298] width 39 height 39
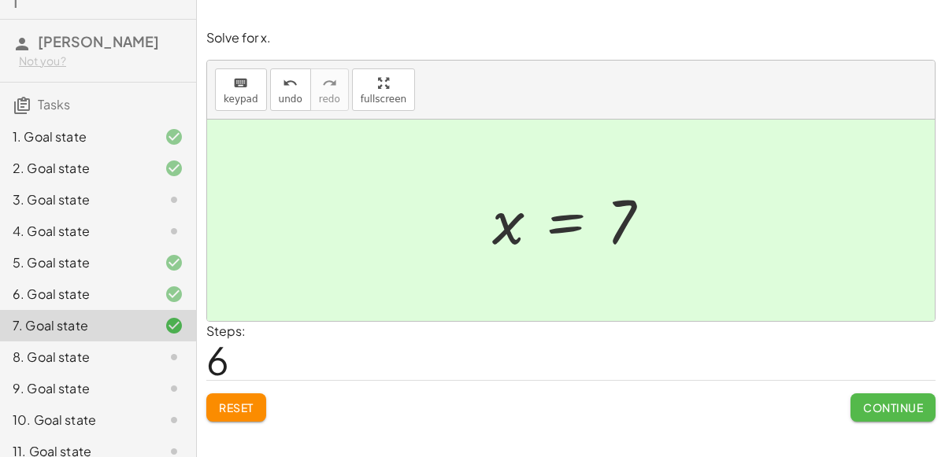
click at [865, 402] on span "Continue" at bounding box center [893, 408] width 60 height 14
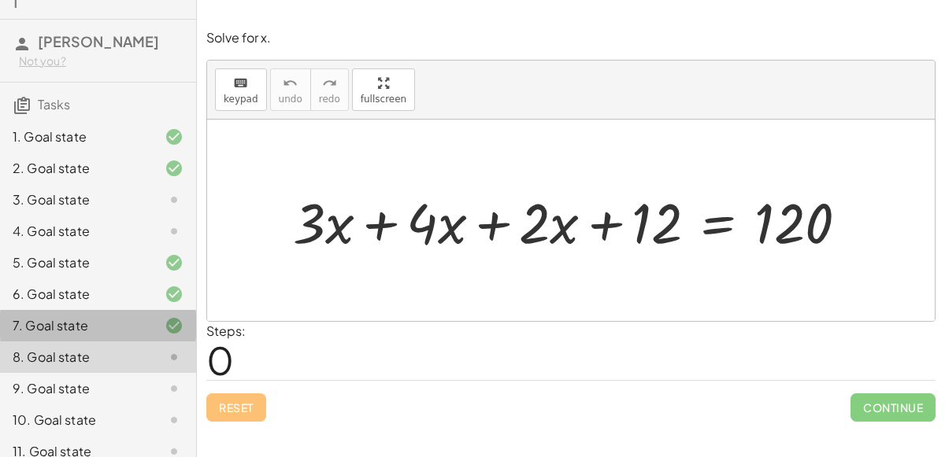
click at [167, 332] on icon at bounding box center [174, 326] width 19 height 19
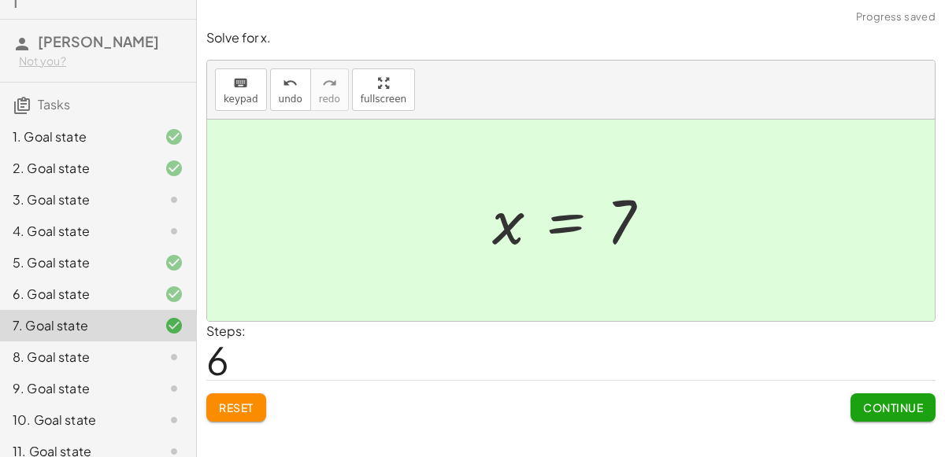
click at [68, 365] on div "8. Goal state" at bounding box center [76, 357] width 127 height 19
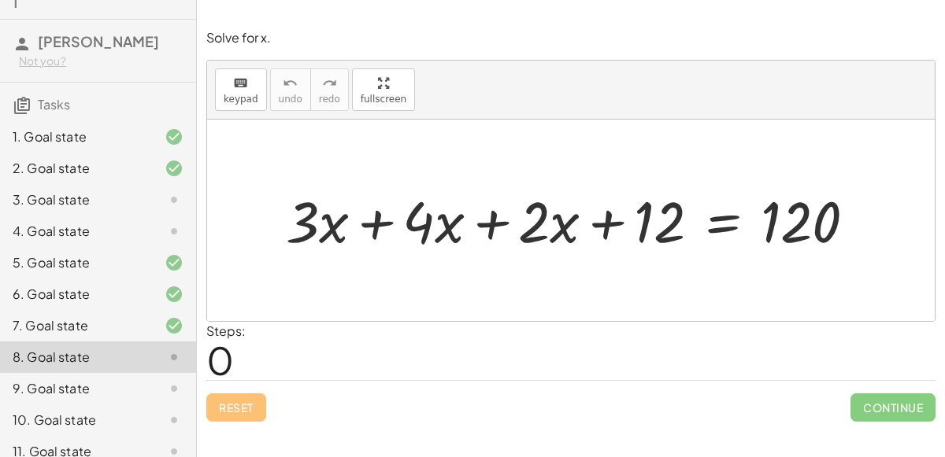
click at [725, 230] on div at bounding box center [577, 220] width 598 height 75
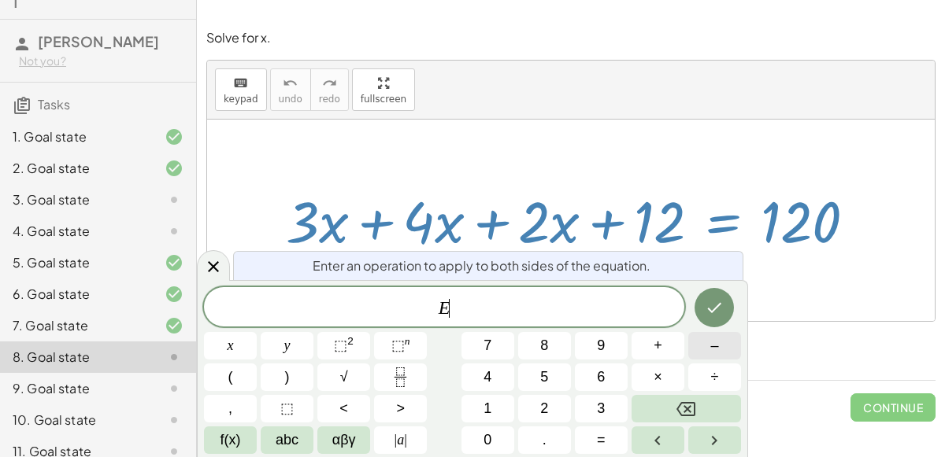
click at [691, 354] on button "–" at bounding box center [714, 346] width 53 height 28
click at [506, 401] on button "1" at bounding box center [487, 409] width 53 height 28
click at [561, 404] on button "2" at bounding box center [544, 409] width 53 height 28
click at [728, 306] on button "Done" at bounding box center [713, 307] width 39 height 39
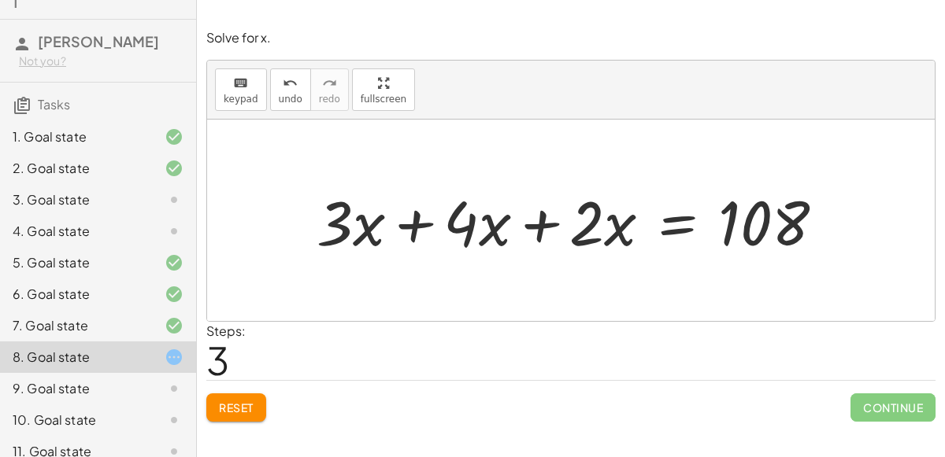
click at [426, 222] on div at bounding box center [577, 220] width 536 height 81
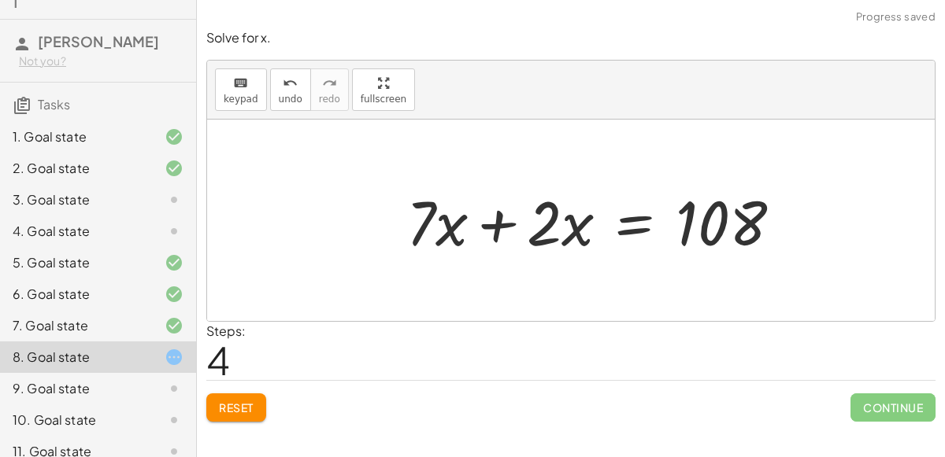
click at [528, 225] on div at bounding box center [599, 220] width 403 height 81
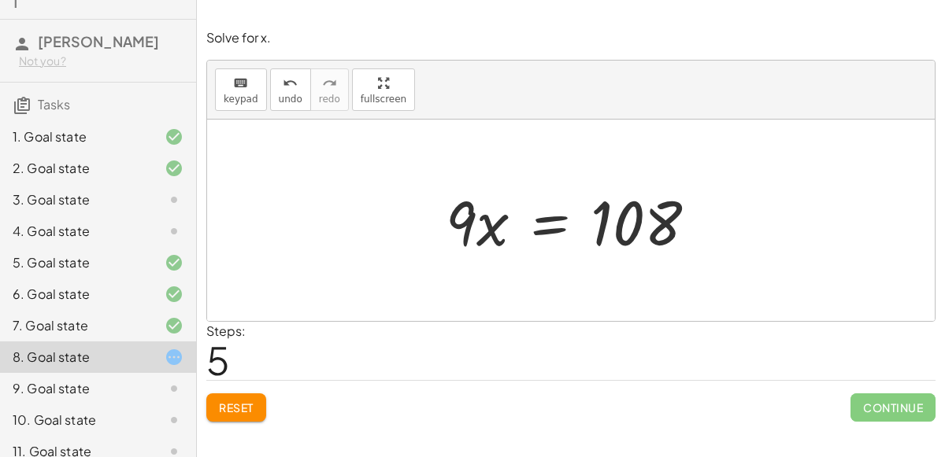
click at [548, 213] on div at bounding box center [578, 220] width 280 height 81
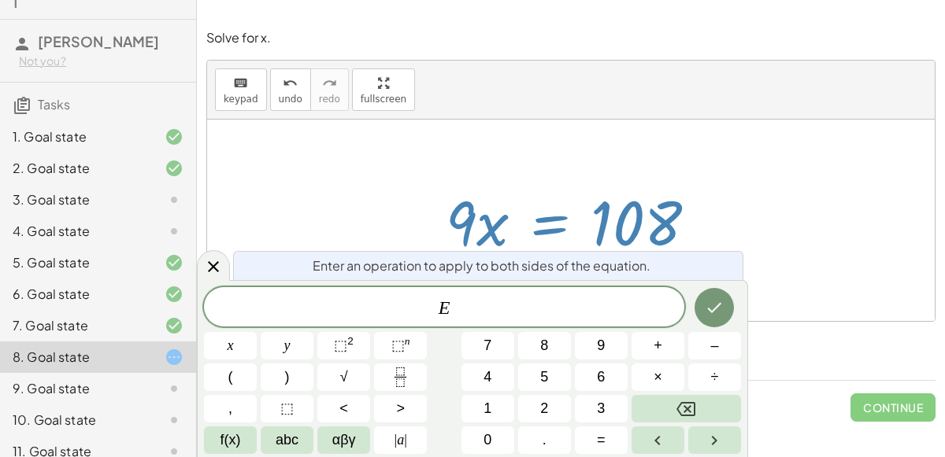
click at [453, 252] on div "Enter an operation to apply to both sides of the equation." at bounding box center [488, 265] width 510 height 29
click at [566, 286] on div "Enter an operation to apply to both sides of the equation. E x y ⬚ 2 ⬚ n 7 8 9 …" at bounding box center [472, 368] width 551 height 177
click at [564, 304] on span "E ​" at bounding box center [444, 309] width 480 height 22
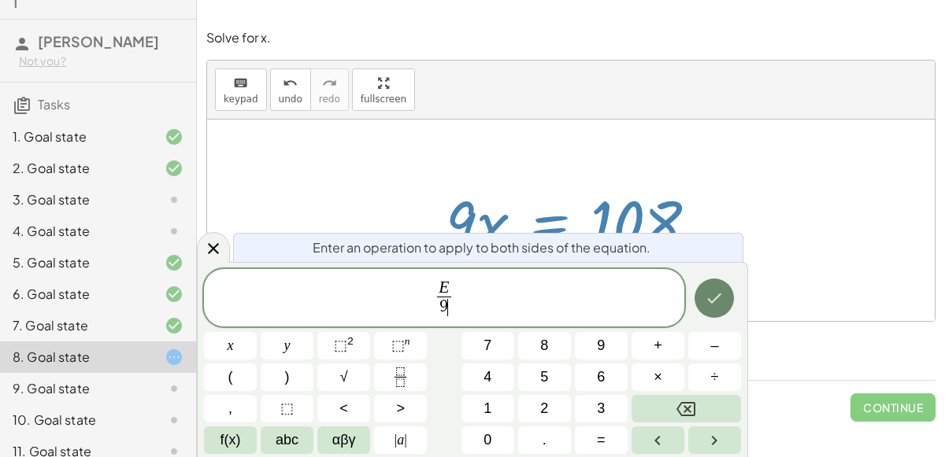
click at [725, 302] on button "Done" at bounding box center [713, 298] width 39 height 39
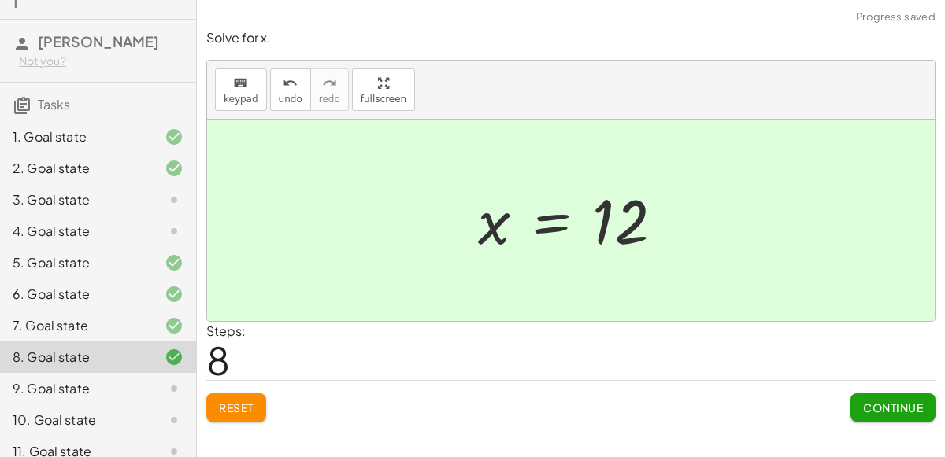
click at [913, 401] on span "Continue" at bounding box center [893, 408] width 60 height 14
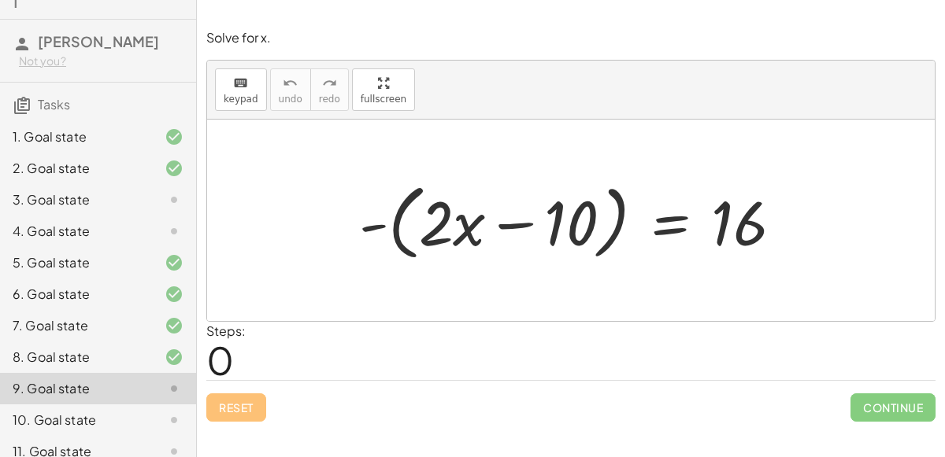
click at [683, 211] on div at bounding box center [577, 221] width 452 height 91
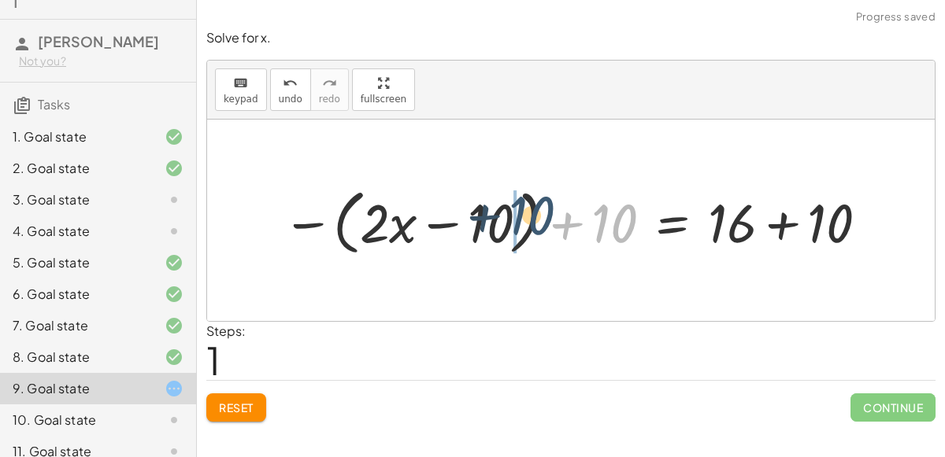
drag, startPoint x: 594, startPoint y: 224, endPoint x: 496, endPoint y: 219, distance: 97.8
click at [496, 219] on div at bounding box center [577, 220] width 605 height 79
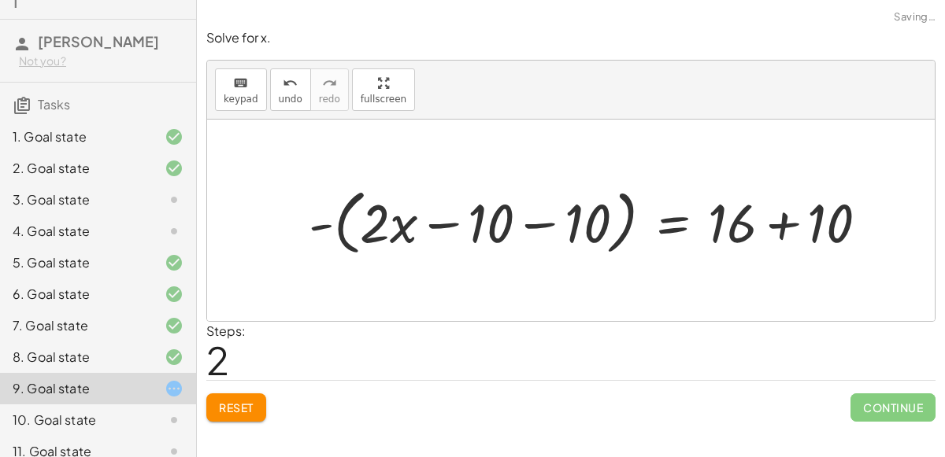
click at [585, 220] on div at bounding box center [595, 220] width 588 height 79
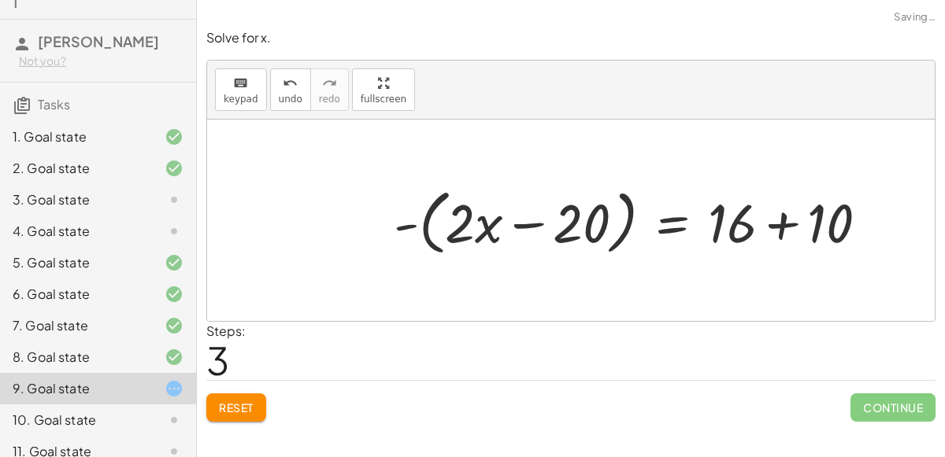
click at [772, 216] on div at bounding box center [637, 220] width 502 height 79
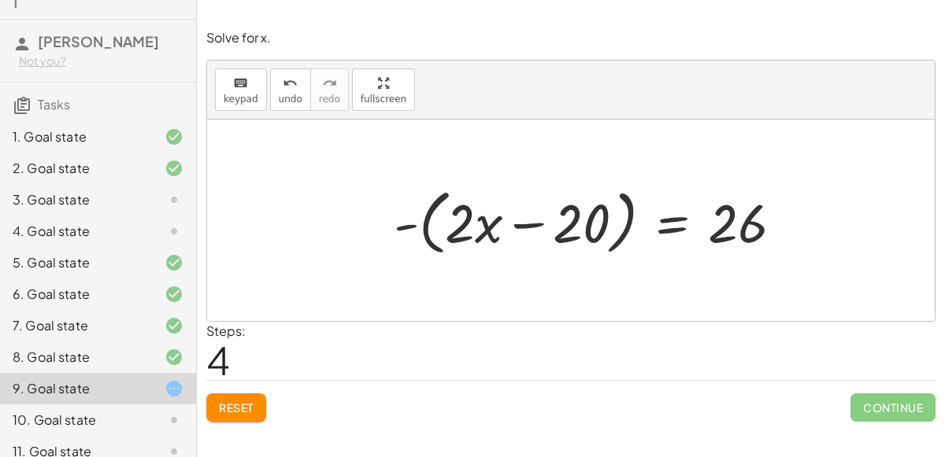
click at [252, 401] on span "Reset" at bounding box center [236, 408] width 35 height 14
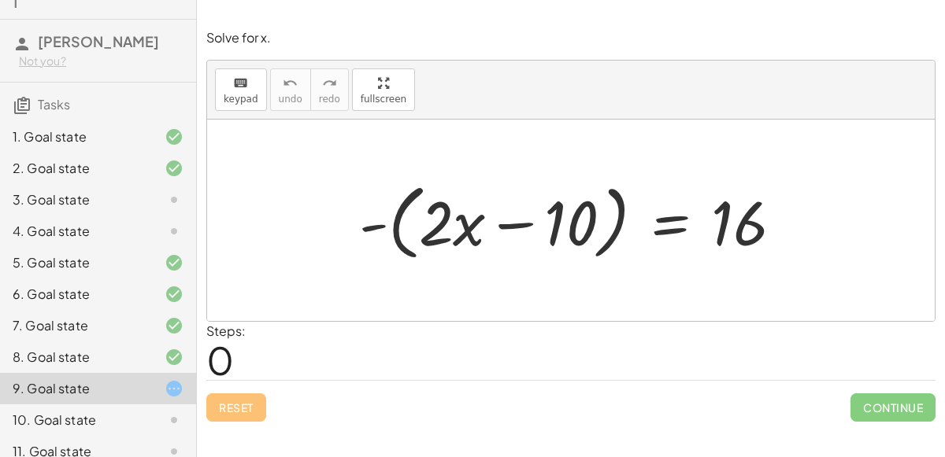
click at [680, 223] on div at bounding box center [577, 221] width 452 height 91
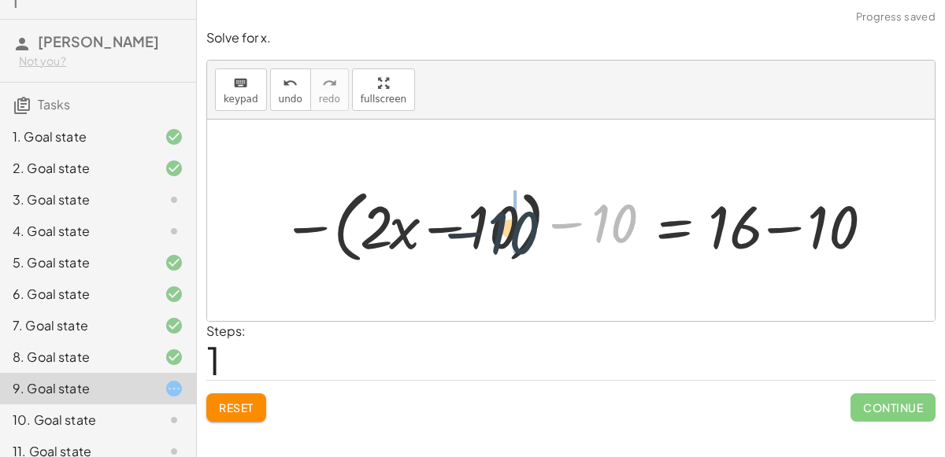
drag, startPoint x: 616, startPoint y: 221, endPoint x: 505, endPoint y: 226, distance: 111.1
click at [505, 226] on div at bounding box center [577, 220] width 605 height 79
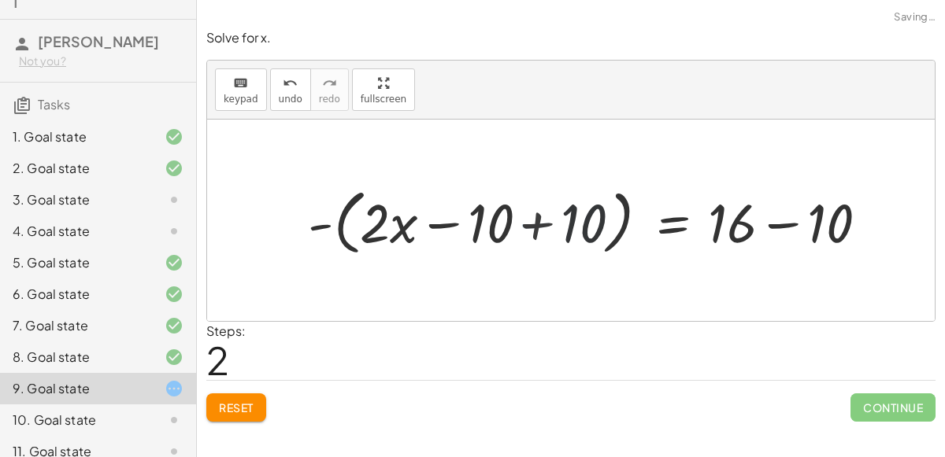
click at [500, 224] on div at bounding box center [595, 220] width 588 height 79
click at [533, 226] on div at bounding box center [595, 220] width 588 height 79
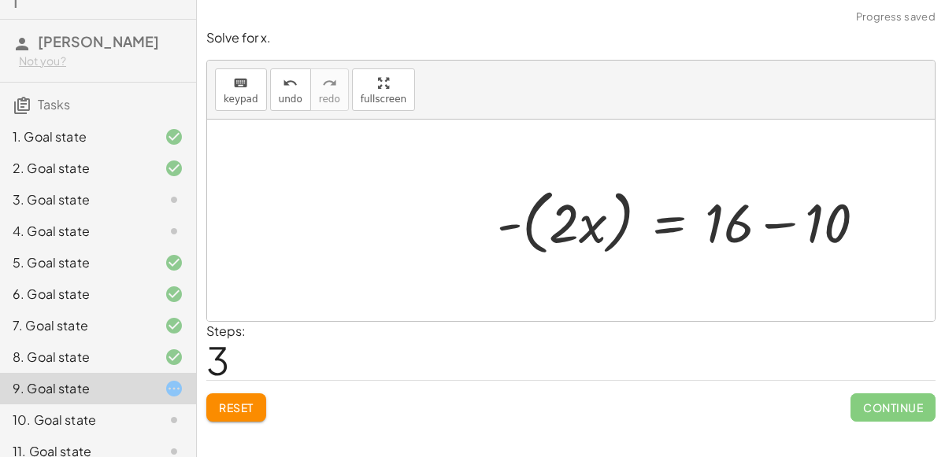
click at [769, 215] on div at bounding box center [688, 221] width 452 height 91
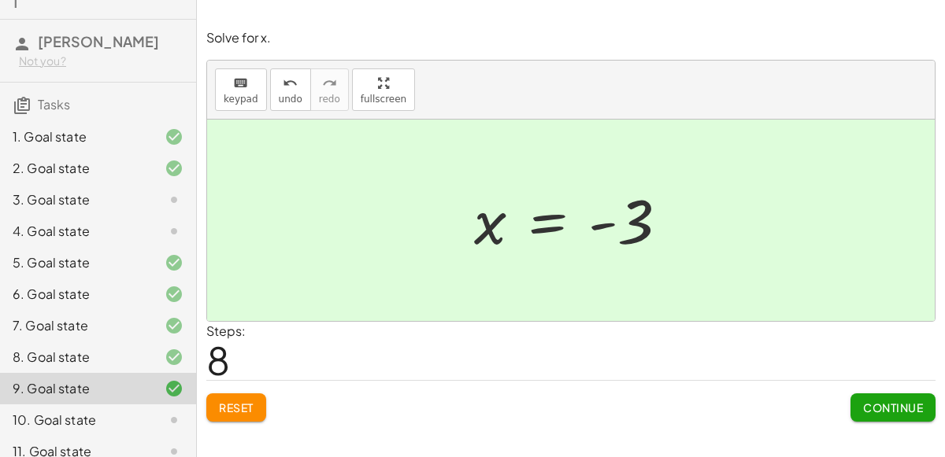
click at [913, 387] on div "Continue" at bounding box center [892, 401] width 85 height 41
click at [918, 401] on span "Continue" at bounding box center [893, 408] width 60 height 14
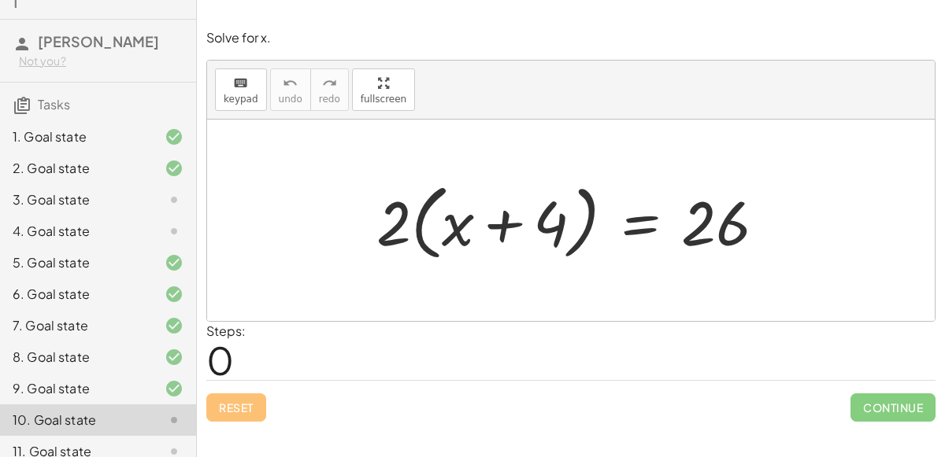
click at [517, 393] on div "Reset Continue" at bounding box center [570, 401] width 729 height 42
click at [532, 243] on div at bounding box center [577, 221] width 417 height 91
